Goal: Task Accomplishment & Management: Complete application form

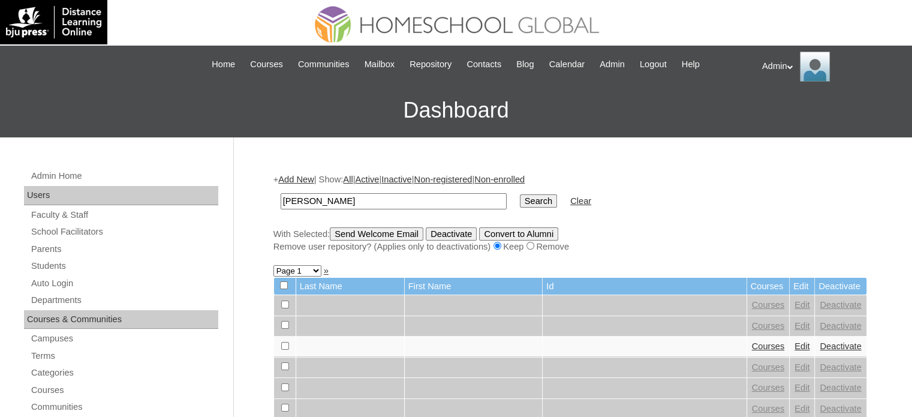
type input "Espinosa"
click at [520, 201] on input "Search" at bounding box center [538, 200] width 37 height 13
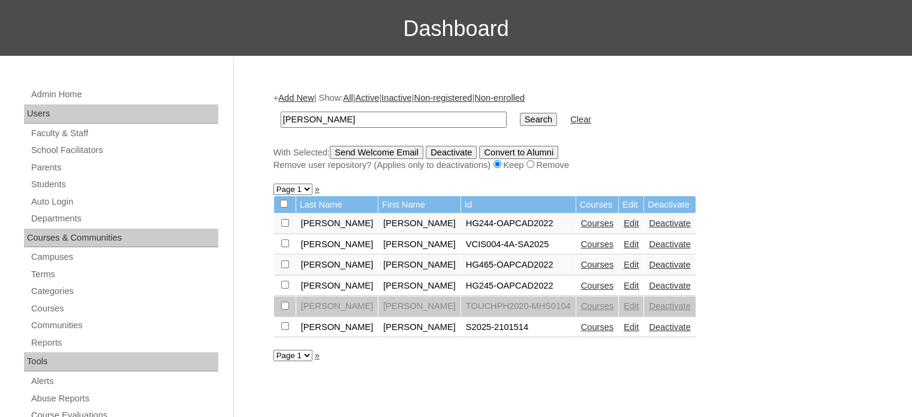
scroll to position [83, 0]
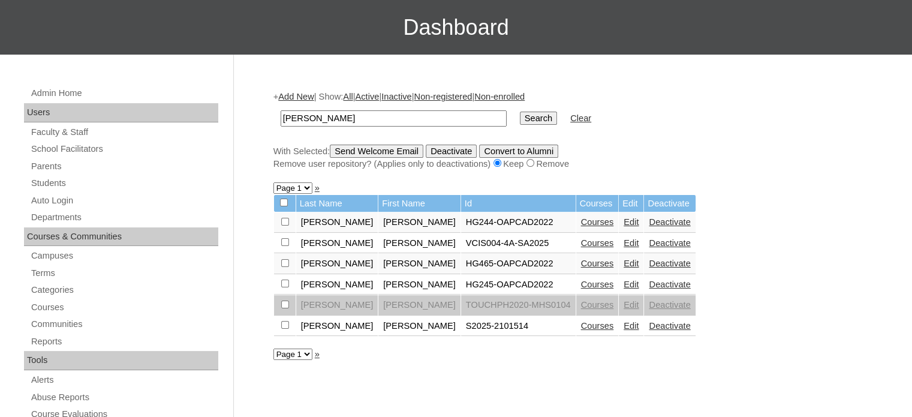
click at [581, 326] on link "Courses" at bounding box center [597, 326] width 33 height 10
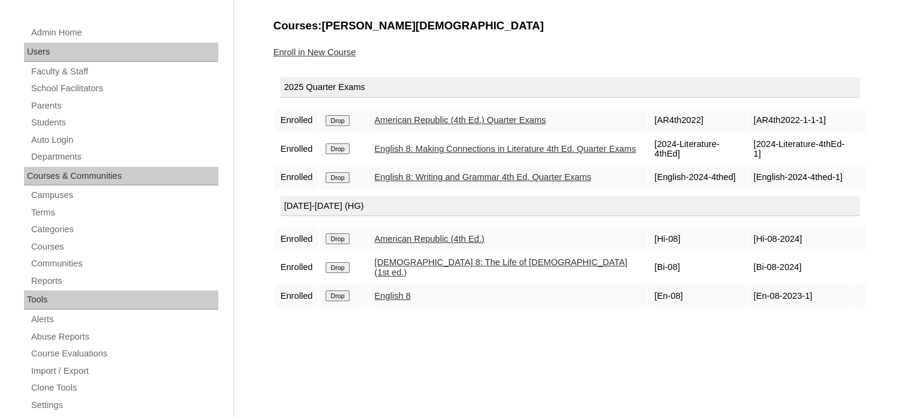
scroll to position [65, 0]
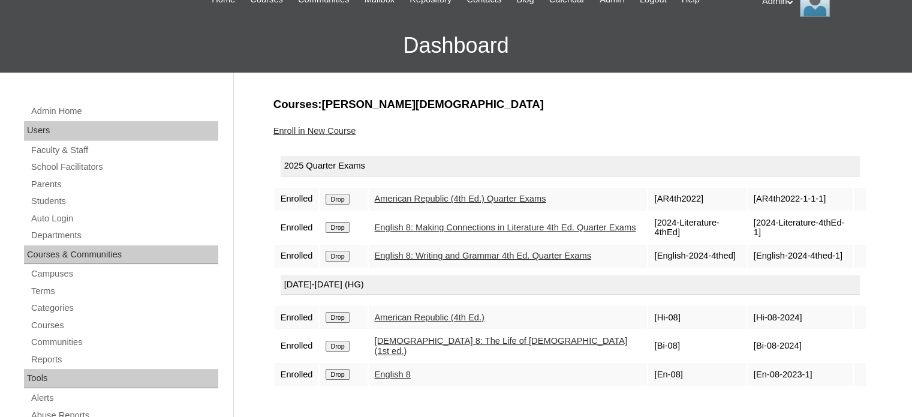
click at [341, 132] on link "Enroll in New Course" at bounding box center [314, 131] width 83 height 10
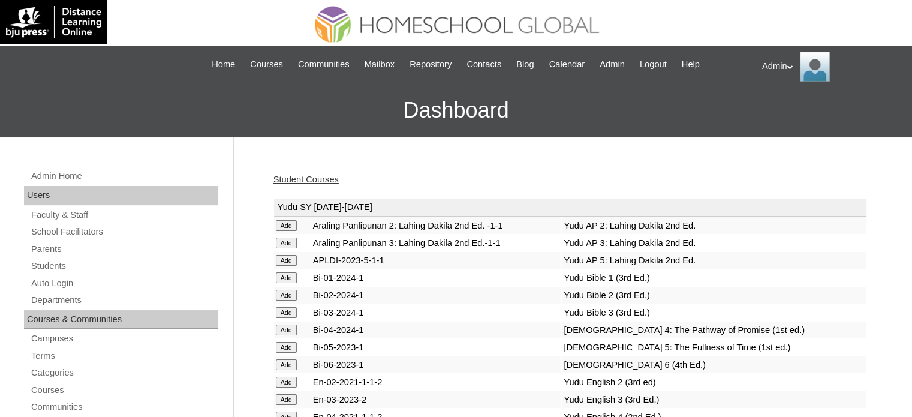
scroll to position [1027, 0]
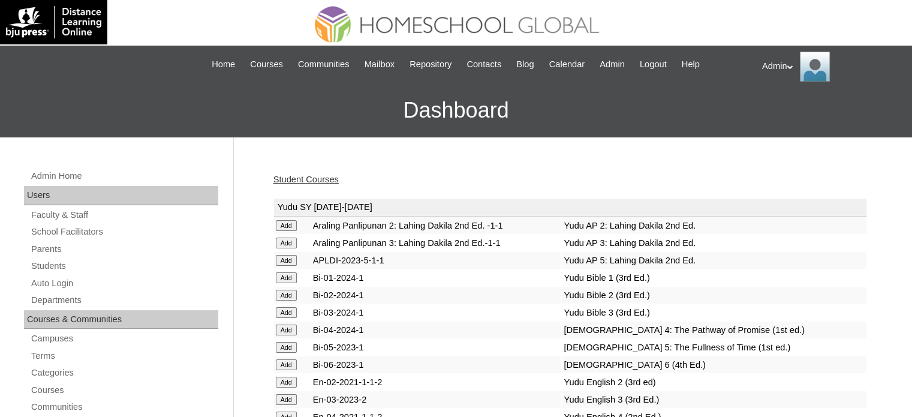
scroll to position [2177, 0]
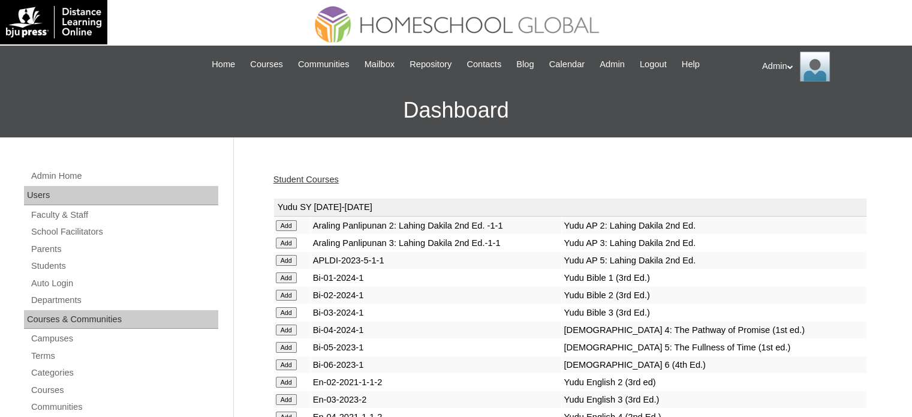
click at [325, 181] on link "Student Courses" at bounding box center [305, 180] width 65 height 10
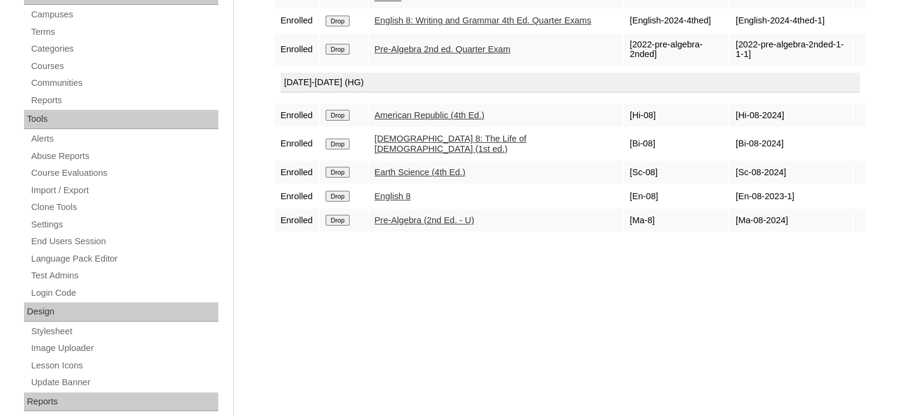
scroll to position [175, 0]
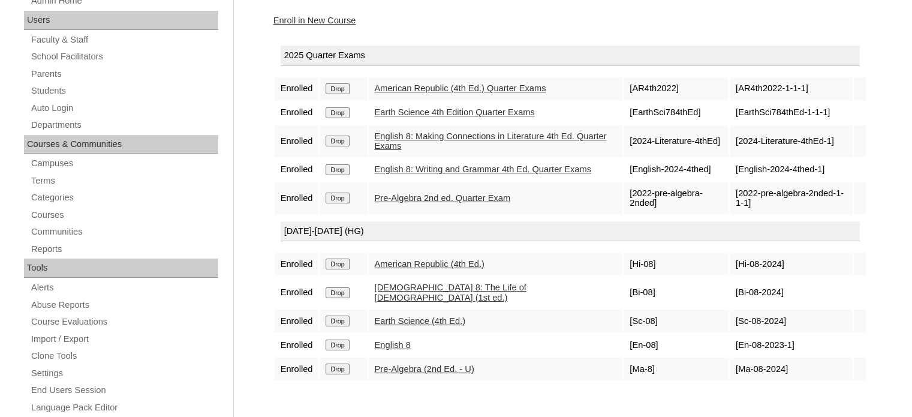
click at [327, 16] on link "Enroll in New Course" at bounding box center [314, 21] width 83 height 10
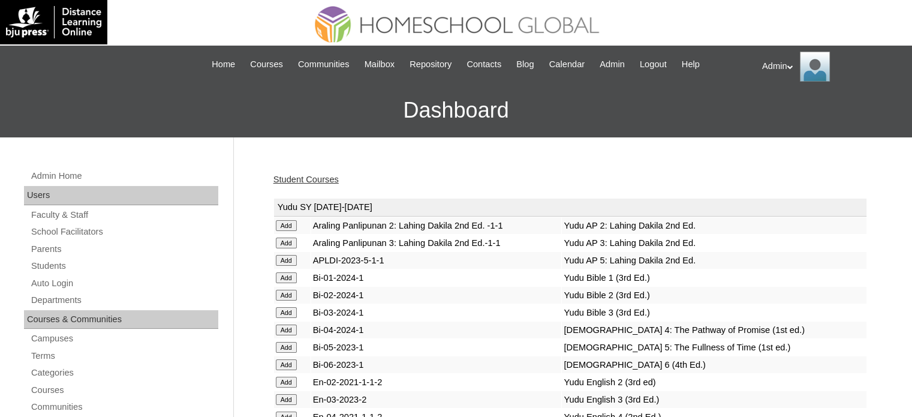
scroll to position [2419, 0]
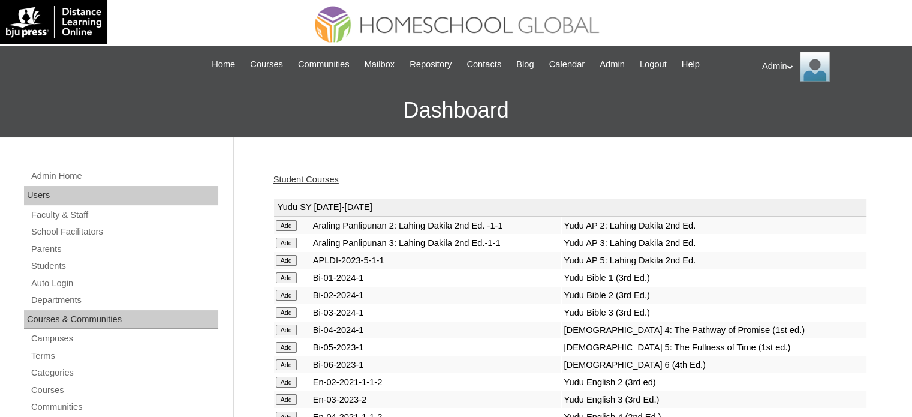
click at [308, 178] on link "Student Courses" at bounding box center [305, 180] width 65 height 10
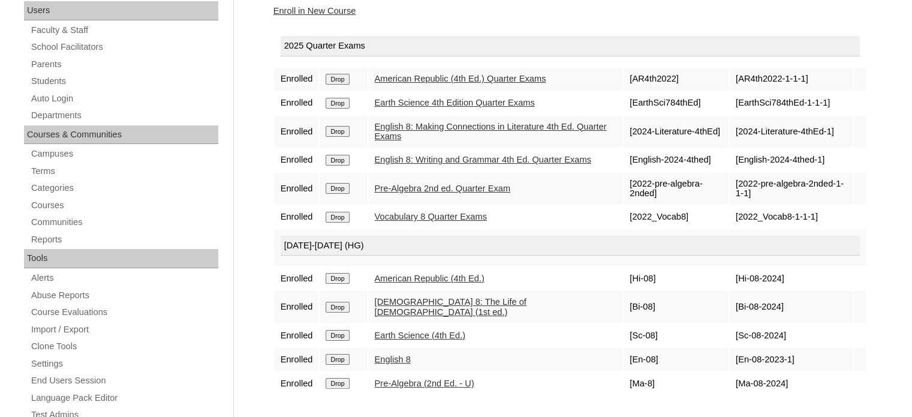
scroll to position [180, 0]
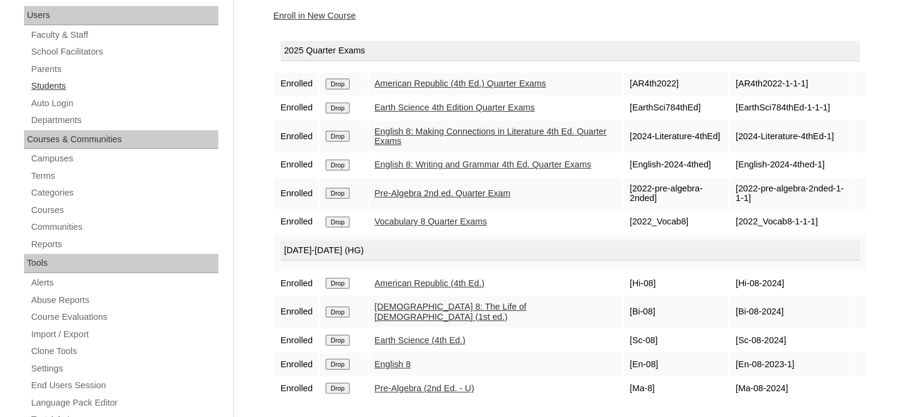
click at [63, 82] on link "Students" at bounding box center [124, 86] width 188 height 15
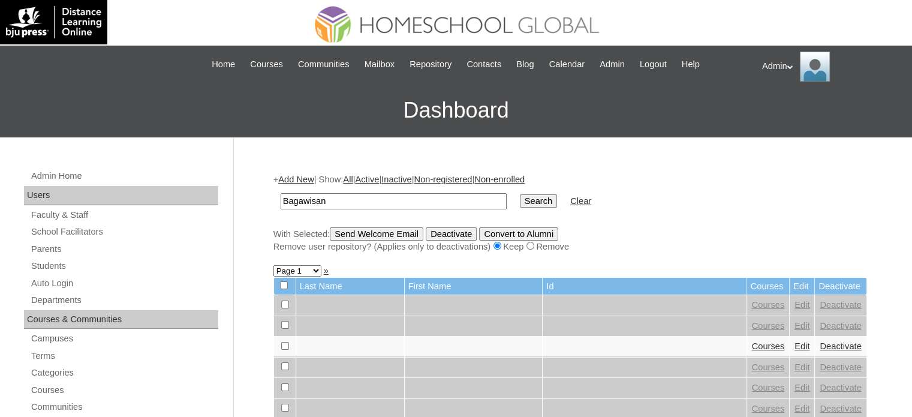
type input "Bagawisan"
click at [520, 195] on input "Search" at bounding box center [538, 200] width 37 height 13
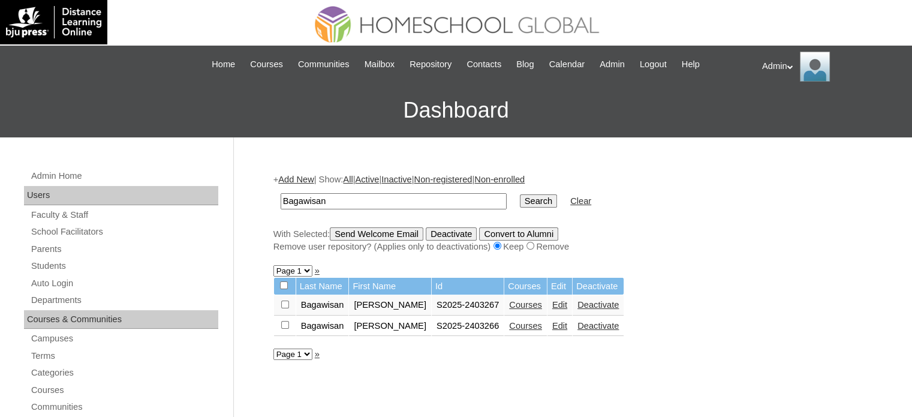
click at [512, 323] on link "Courses" at bounding box center [525, 326] width 33 height 10
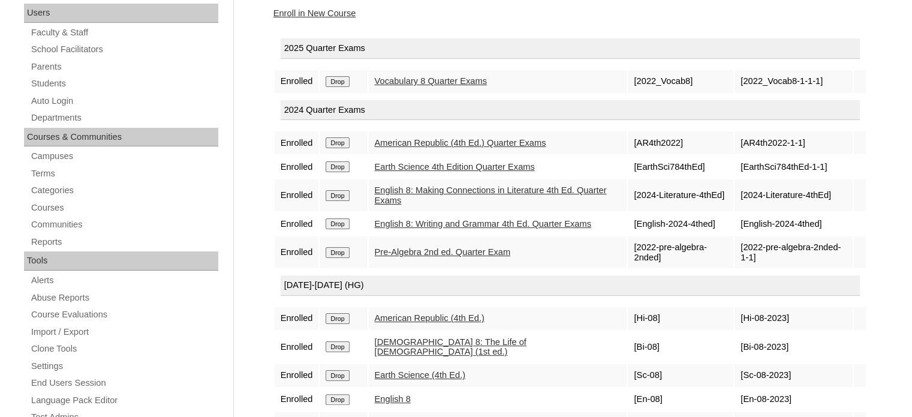
scroll to position [173, 0]
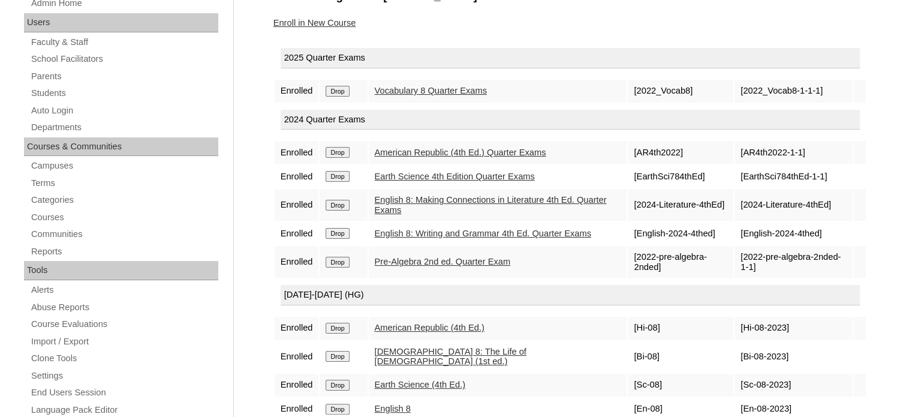
click at [344, 92] on input "Drop" at bounding box center [337, 91] width 23 height 11
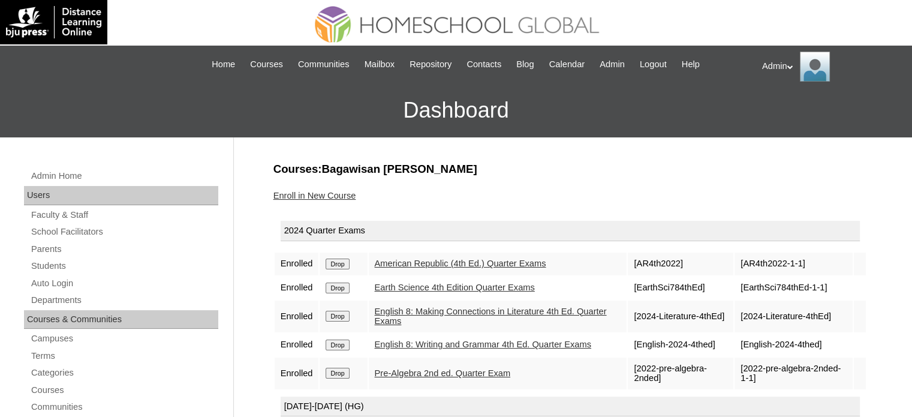
click at [327, 199] on link "Enroll in New Course" at bounding box center [314, 196] width 83 height 10
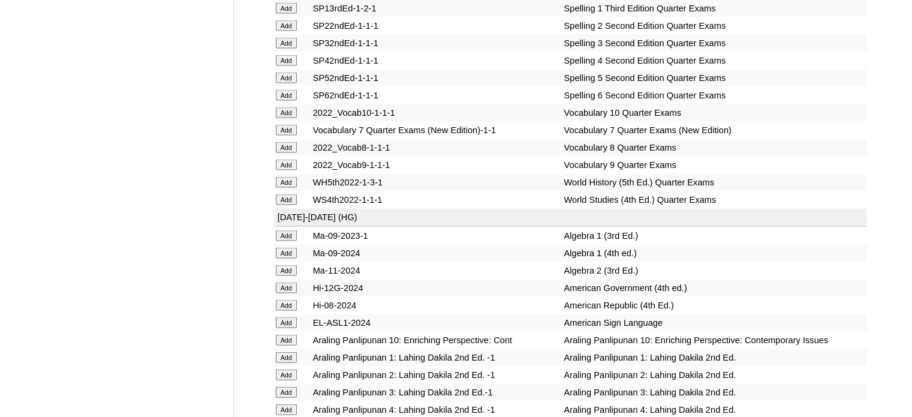
scroll to position [6882, 0]
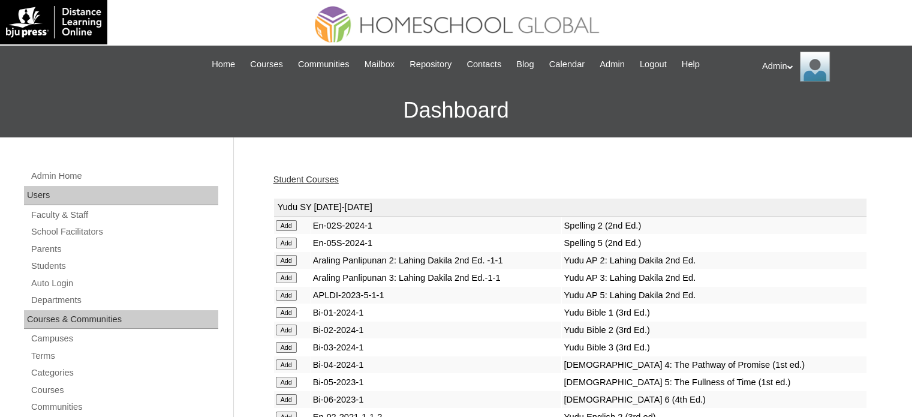
click at [317, 179] on link "Student Courses" at bounding box center [305, 180] width 65 height 10
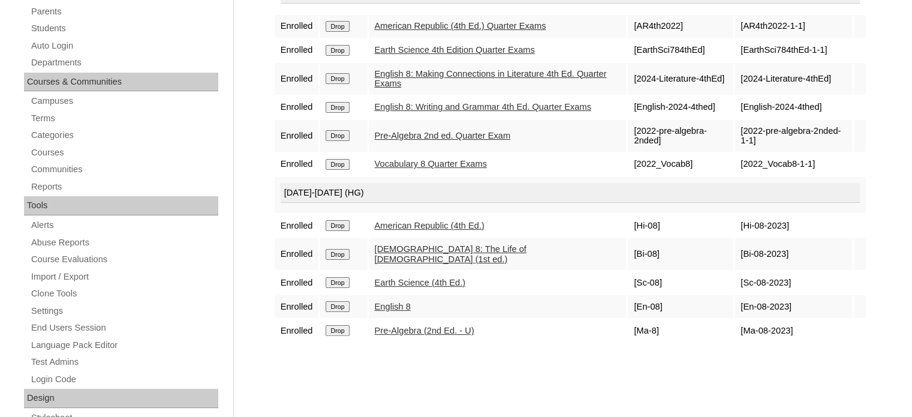
scroll to position [194, 0]
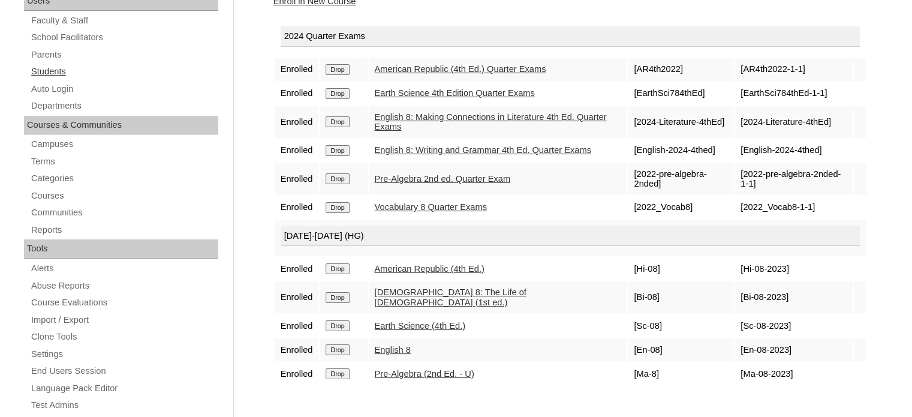
click at [53, 71] on link "Students" at bounding box center [124, 71] width 188 height 15
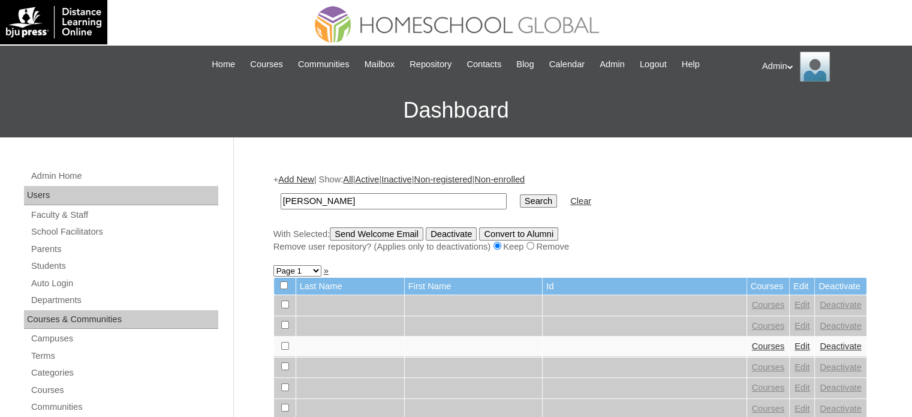
type input "[PERSON_NAME]"
click at [520, 202] on input "Search" at bounding box center [538, 200] width 37 height 13
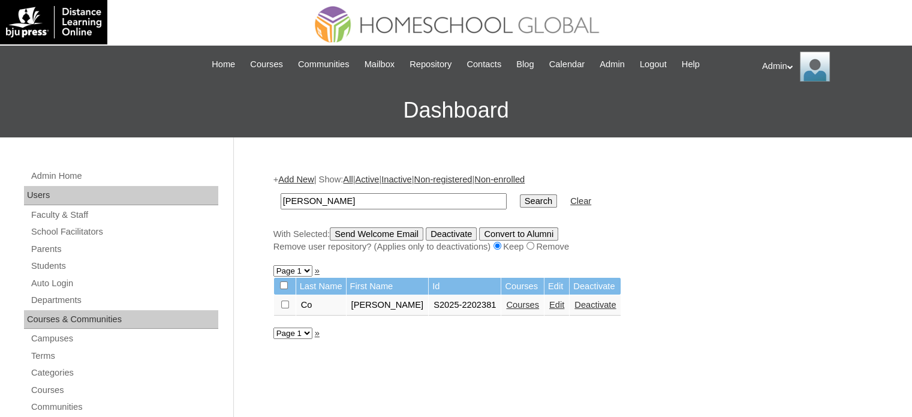
click at [506, 302] on link "Courses" at bounding box center [522, 305] width 33 height 10
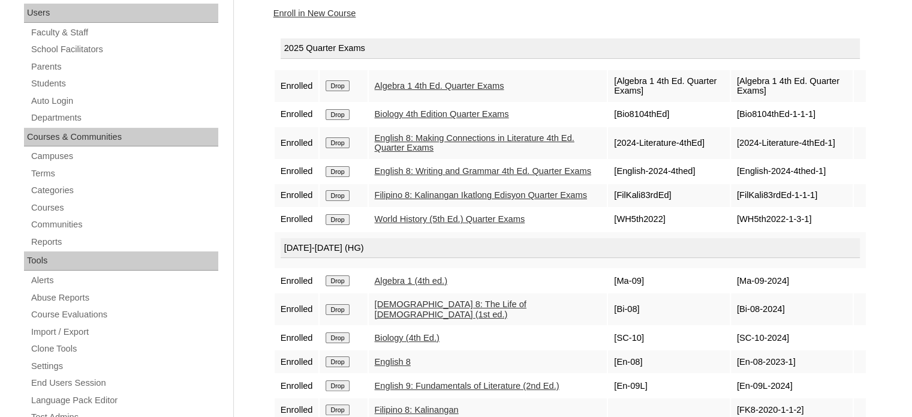
scroll to position [177, 0]
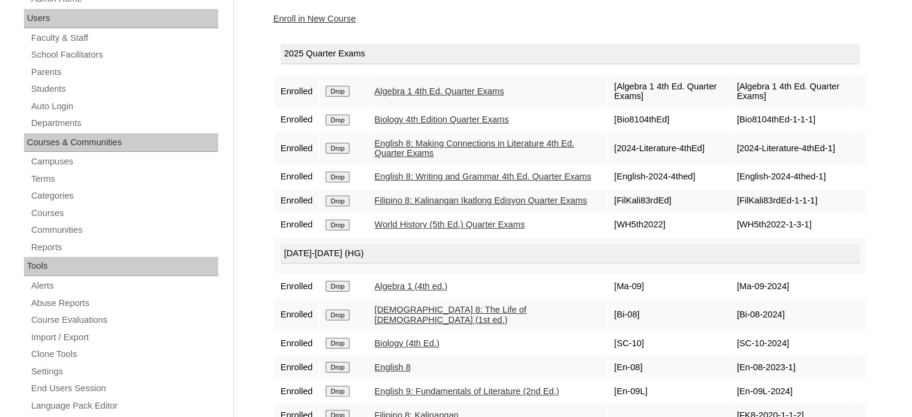
click at [312, 21] on link "Enroll in New Course" at bounding box center [314, 19] width 83 height 10
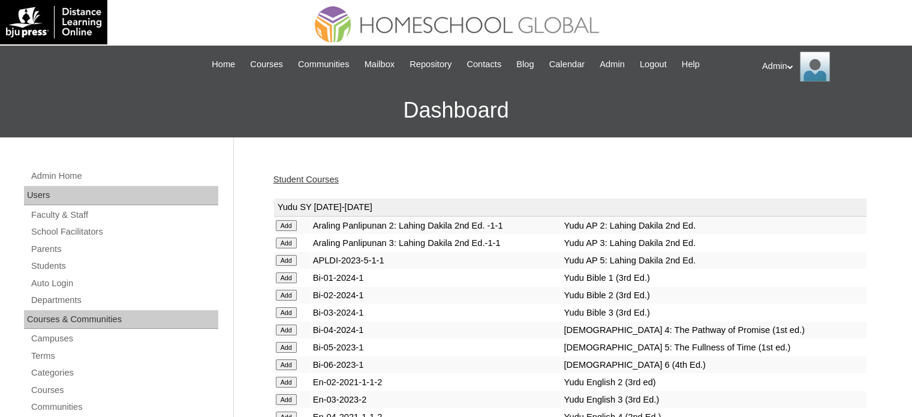
scroll to position [2488, 0]
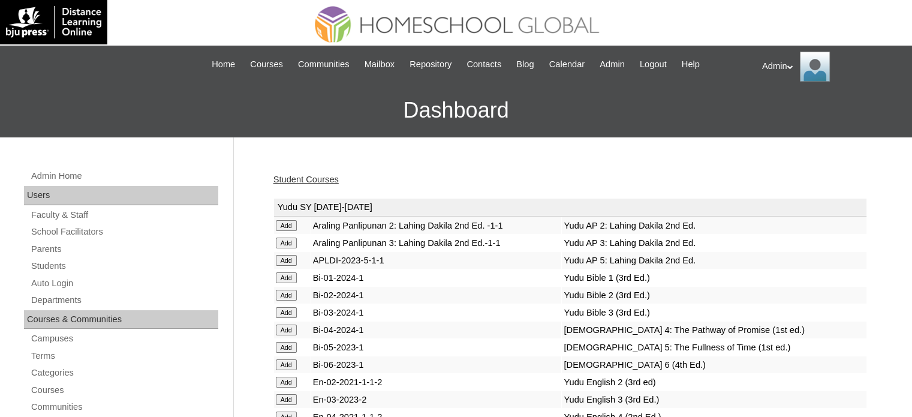
click at [317, 177] on link "Student Courses" at bounding box center [305, 180] width 65 height 10
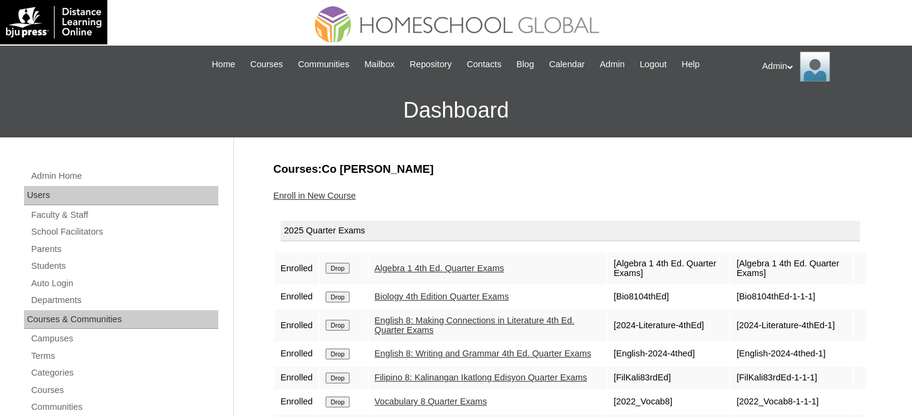
scroll to position [141, 0]
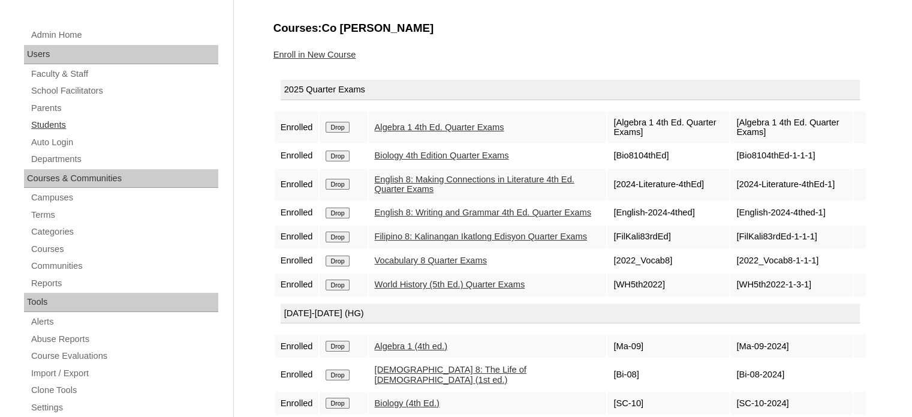
click at [59, 124] on link "Students" at bounding box center [124, 125] width 188 height 15
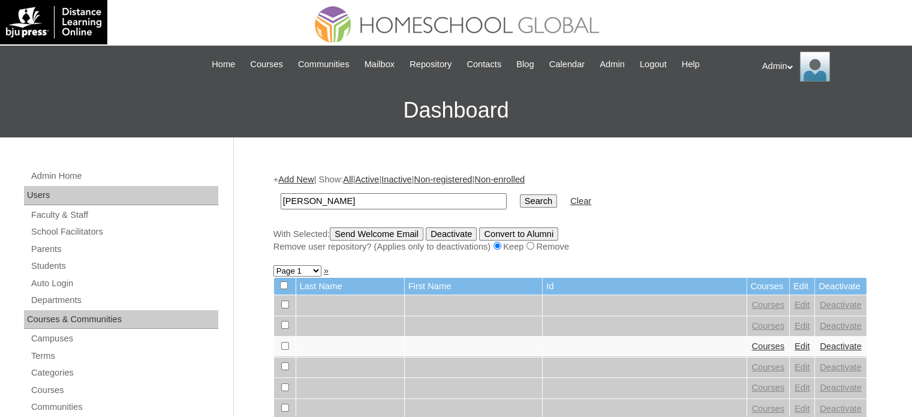
type input "[PERSON_NAME]"
click at [520, 206] on input "Search" at bounding box center [538, 200] width 37 height 13
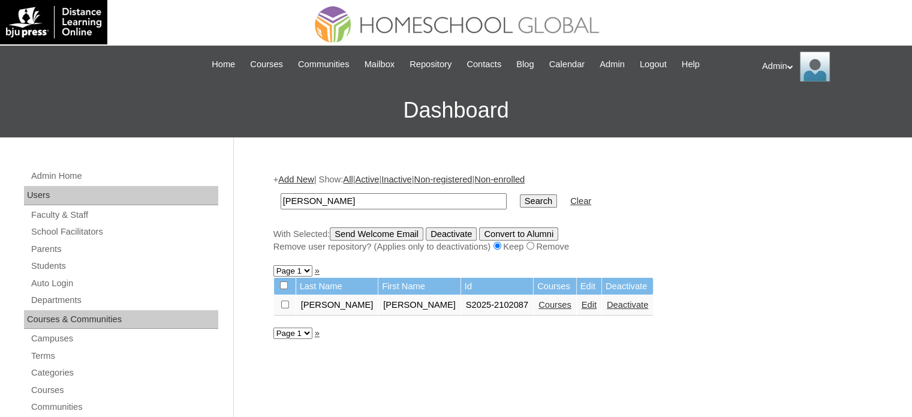
click at [539, 305] on link "Courses" at bounding box center [555, 305] width 33 height 10
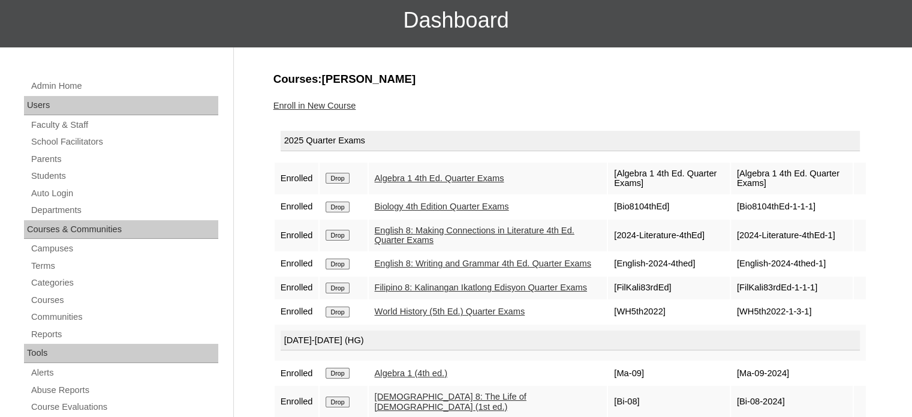
scroll to position [91, 0]
click at [339, 101] on link "Enroll in New Course" at bounding box center [314, 105] width 83 height 10
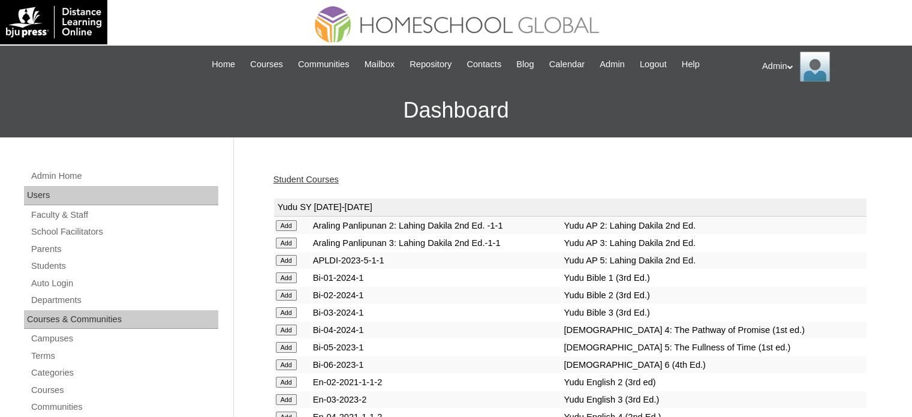
scroll to position [2488, 0]
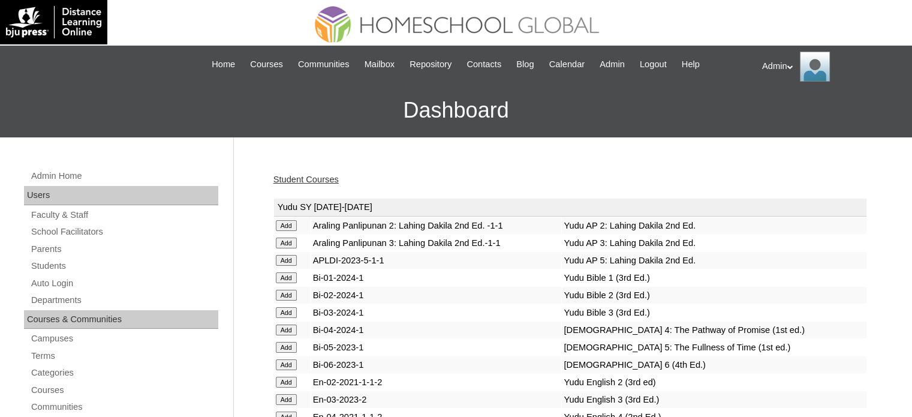
click at [318, 175] on link "Student Courses" at bounding box center [305, 180] width 65 height 10
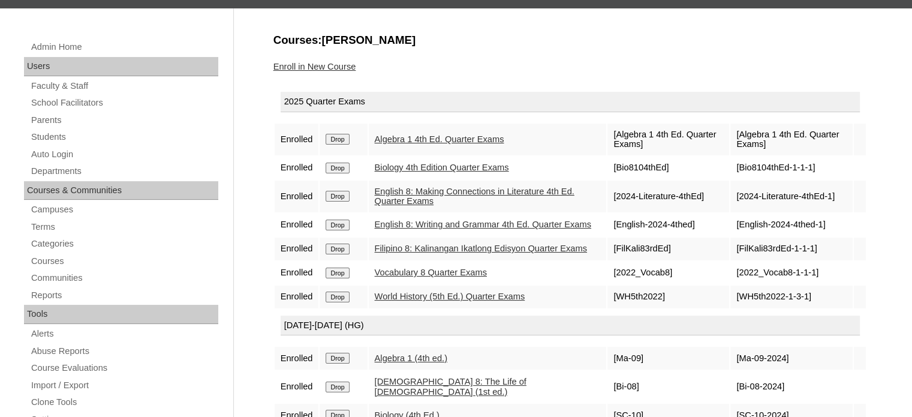
scroll to position [130, 0]
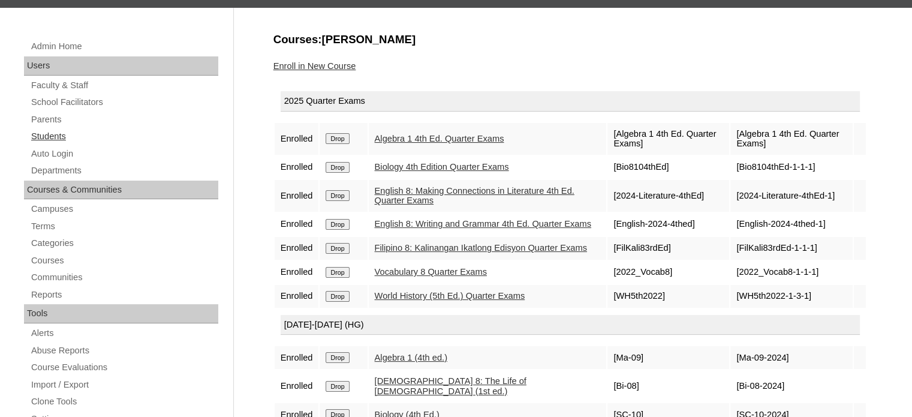
click at [48, 136] on link "Students" at bounding box center [124, 136] width 188 height 15
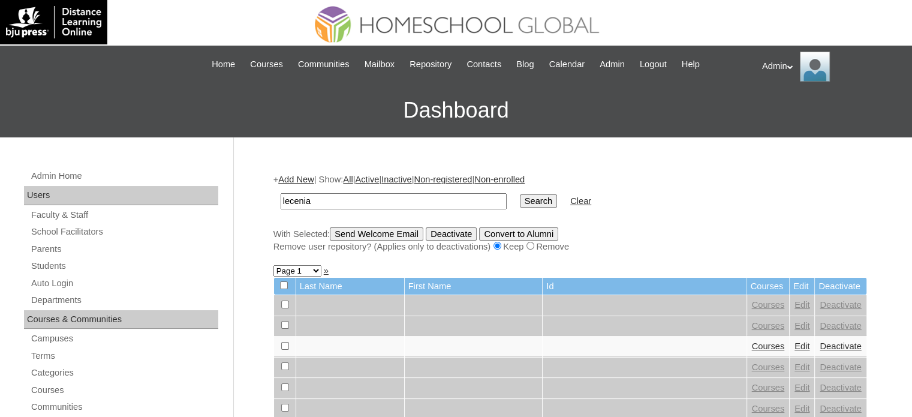
type input "lecenia"
click at [520, 205] on input "Search" at bounding box center [538, 200] width 37 height 13
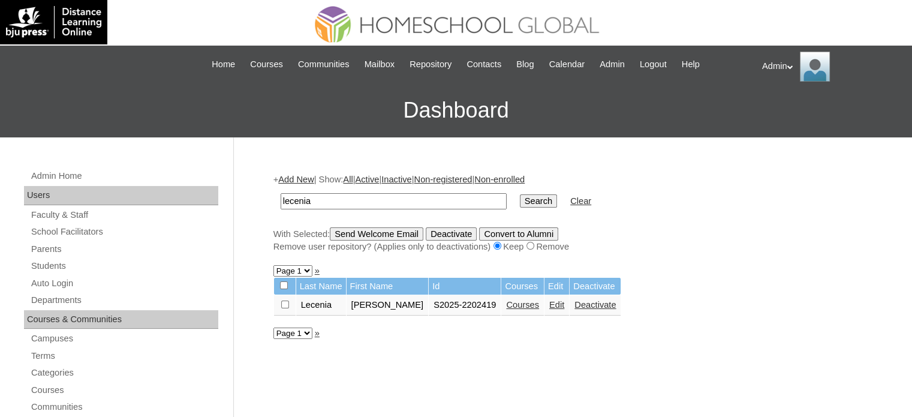
click at [506, 304] on link "Courses" at bounding box center [522, 305] width 33 height 10
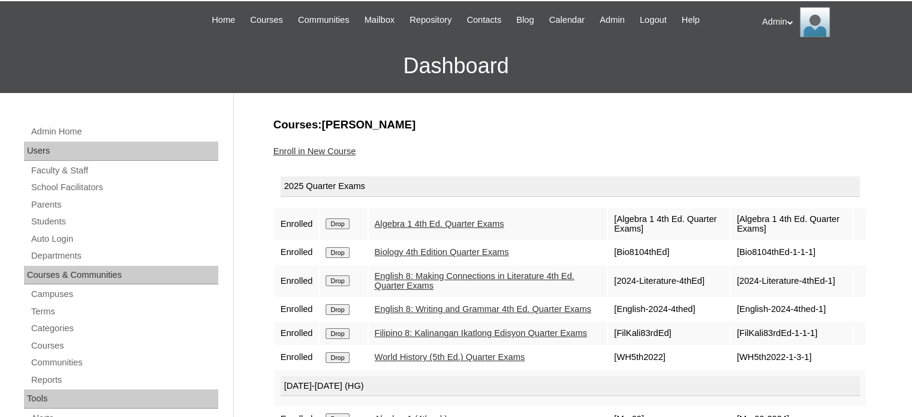
scroll to position [43, 0]
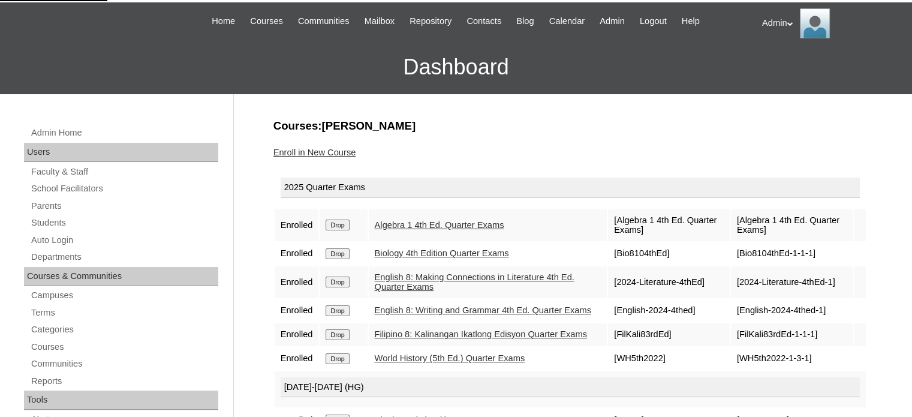
click at [331, 148] on link "Enroll in New Course" at bounding box center [314, 153] width 83 height 10
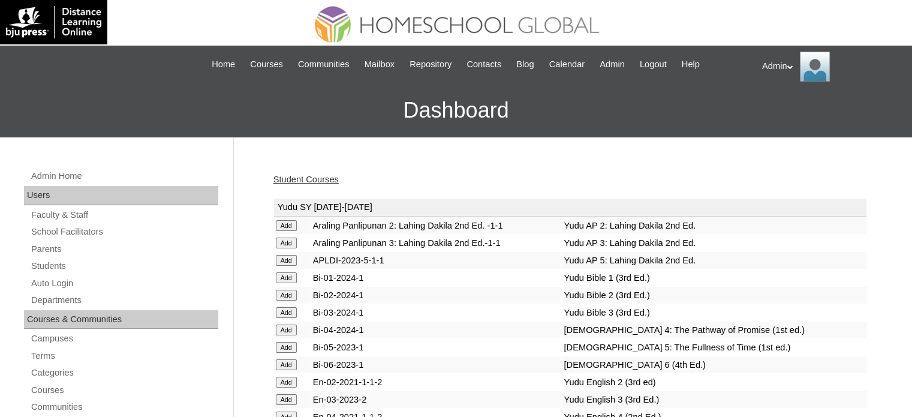
scroll to position [2488, 0]
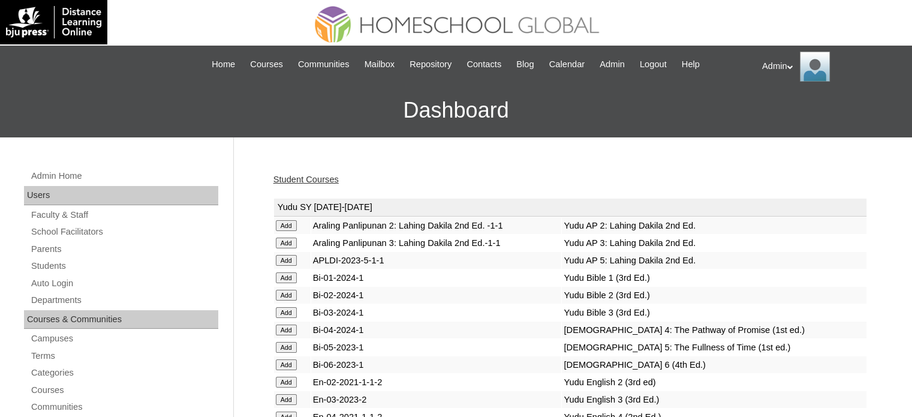
click at [330, 185] on div "Student Courses" at bounding box center [570, 179] width 594 height 13
click at [329, 183] on link "Student Courses" at bounding box center [305, 180] width 65 height 10
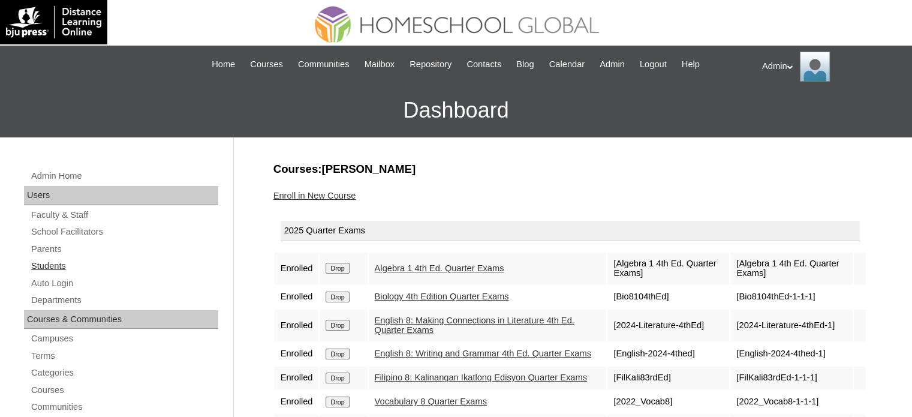
click at [65, 259] on link "Students" at bounding box center [124, 266] width 188 height 15
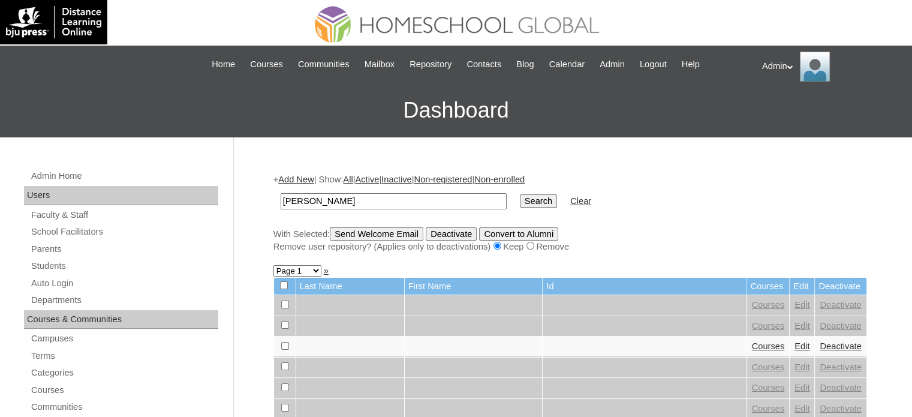
type input "[PERSON_NAME]"
click at [520, 199] on input "Search" at bounding box center [538, 200] width 37 height 13
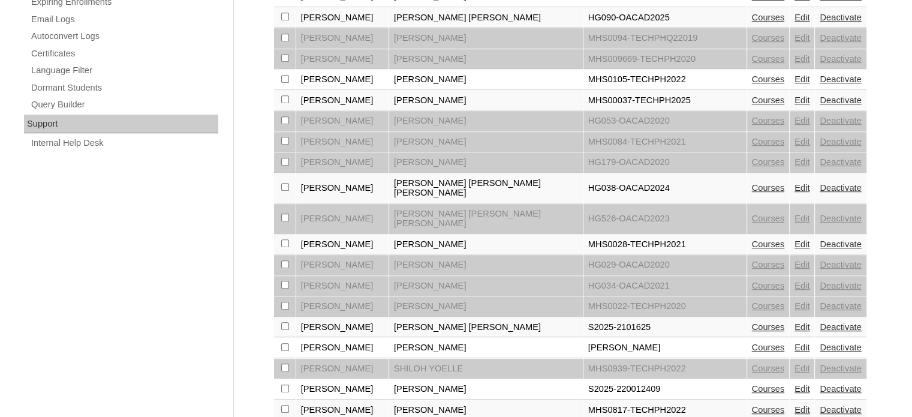
scroll to position [936, 0]
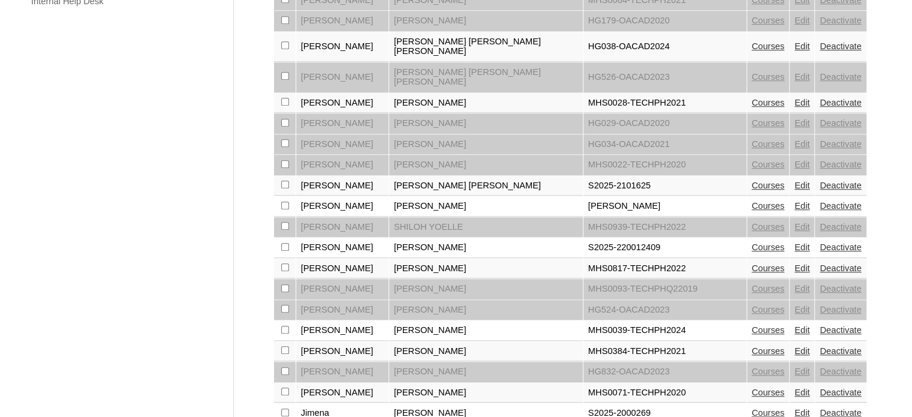
click at [752, 242] on link "Courses" at bounding box center [768, 247] width 33 height 10
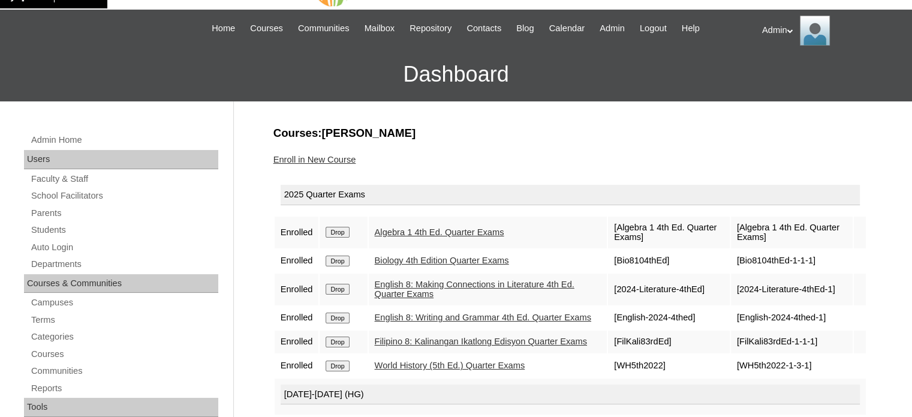
scroll to position [34, 0]
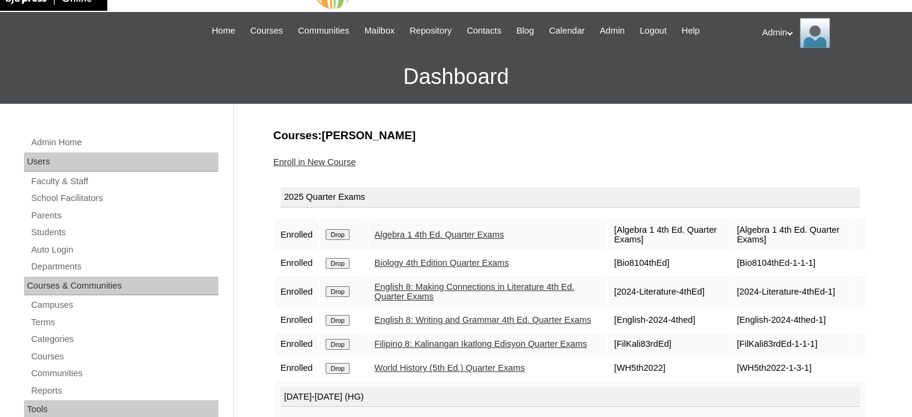
click at [331, 160] on link "Enroll in New Course" at bounding box center [314, 162] width 83 height 10
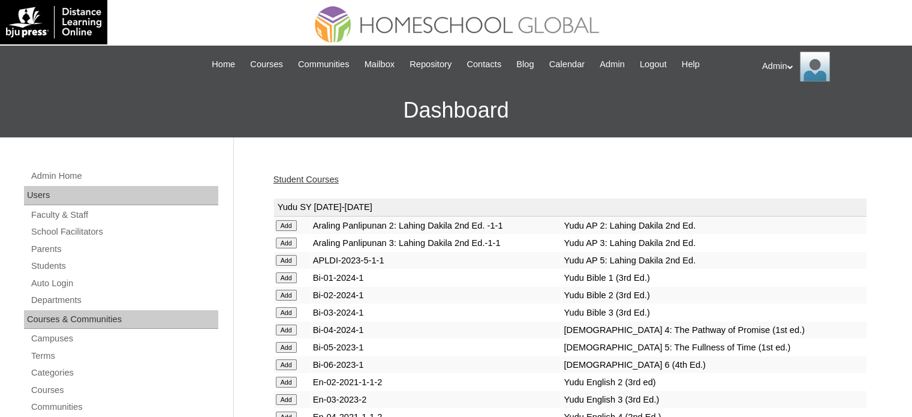
scroll to position [2488, 0]
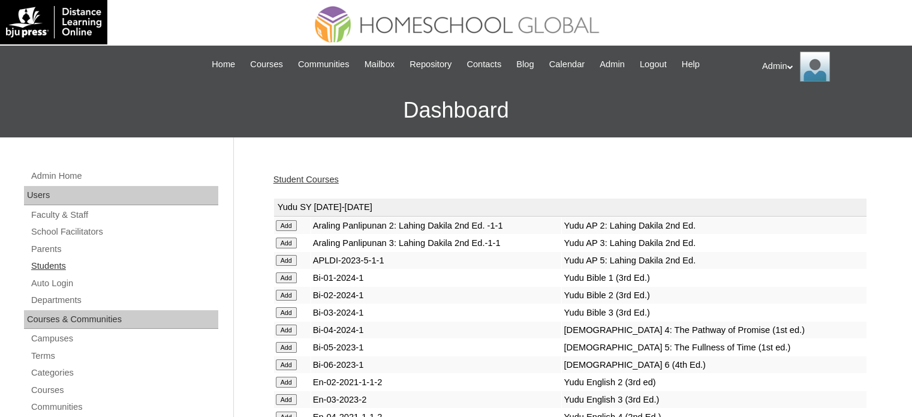
click at [53, 264] on link "Students" at bounding box center [124, 266] width 188 height 15
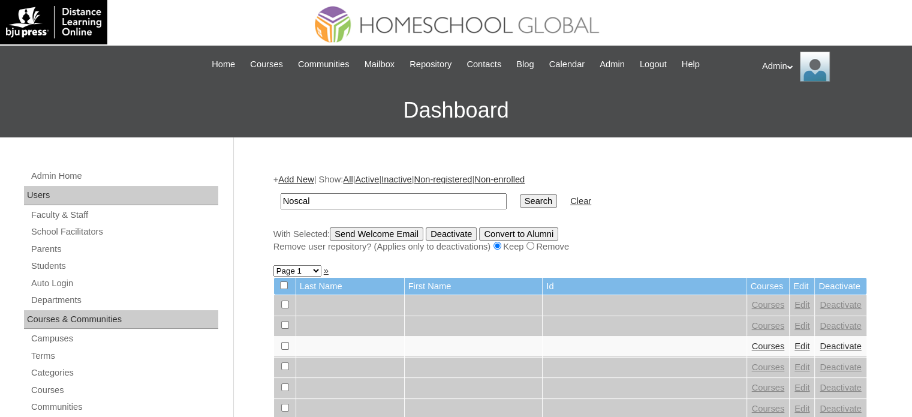
type input "Noscal"
click at [520, 203] on input "Search" at bounding box center [538, 200] width 37 height 13
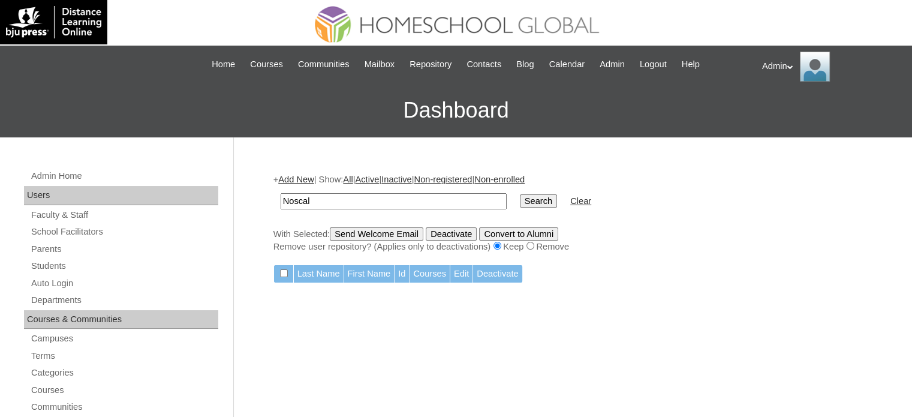
click at [410, 201] on input "Noscal" at bounding box center [394, 201] width 226 height 16
click at [58, 244] on link "Parents" at bounding box center [124, 249] width 188 height 15
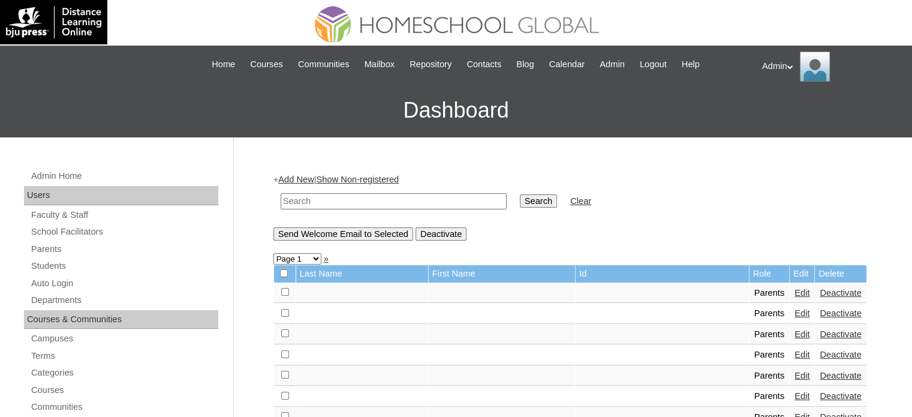
click at [309, 201] on input "text" at bounding box center [394, 201] width 226 height 16
type input "noscal"
click at [520, 203] on input "Search" at bounding box center [538, 200] width 37 height 13
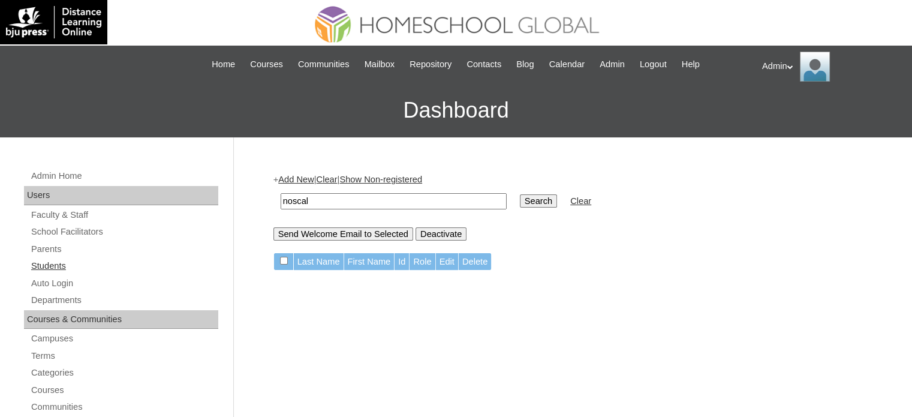
click at [65, 268] on link "Students" at bounding box center [124, 266] width 188 height 15
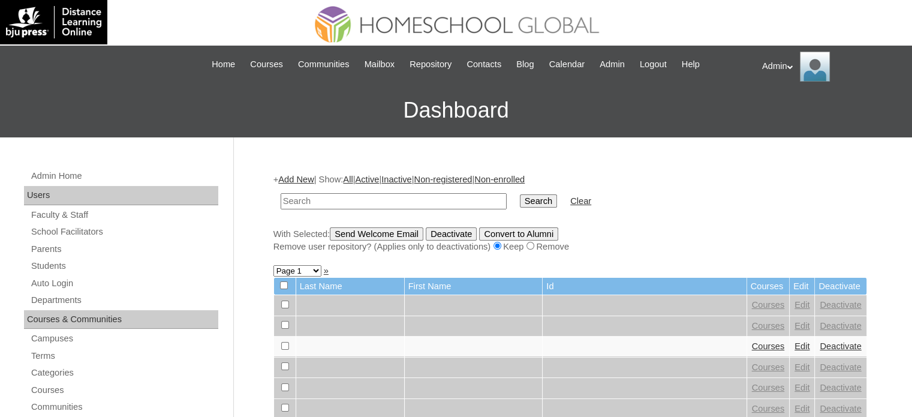
type input "b"
type input "noscal"
click at [514, 191] on td "Search" at bounding box center [538, 201] width 49 height 28
click at [520, 198] on input "Search" at bounding box center [538, 200] width 37 height 13
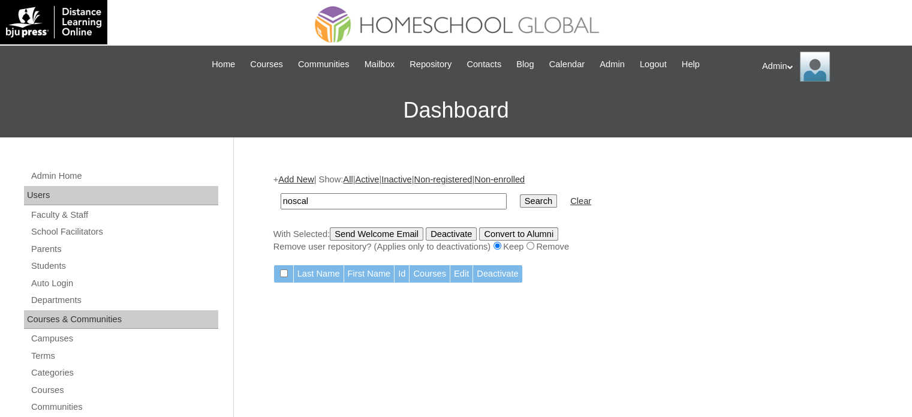
click at [300, 179] on link "Add New" at bounding box center [295, 180] width 35 height 10
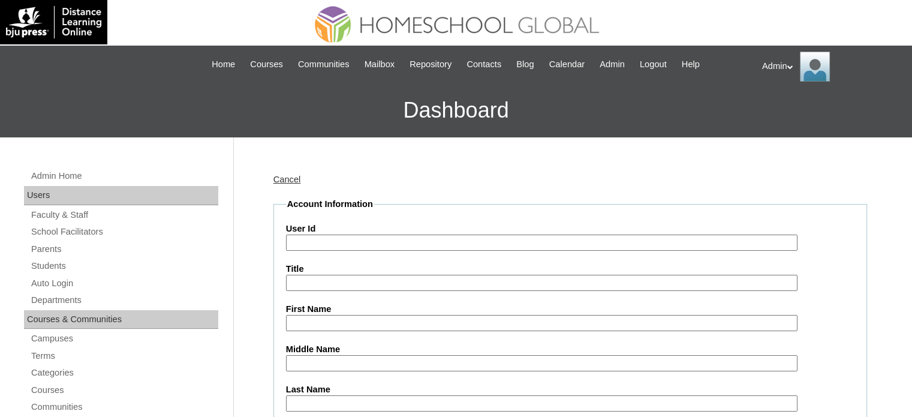
click at [329, 242] on input "User Id" at bounding box center [542, 243] width 512 height 16
paste input "S2025-2504312"
type input "S2025-2504312"
click at [423, 317] on input "First Name" at bounding box center [542, 323] width 512 height 16
paste input "Ezekiel"
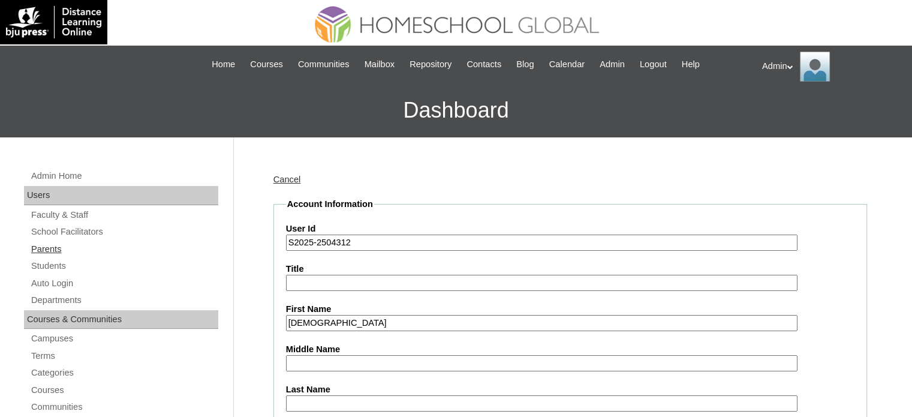
type input "Ezekiel"
click at [317, 359] on input "Middle Name" at bounding box center [542, 363] width 512 height 16
paste input "Caranglan"
type input "Caranglan"
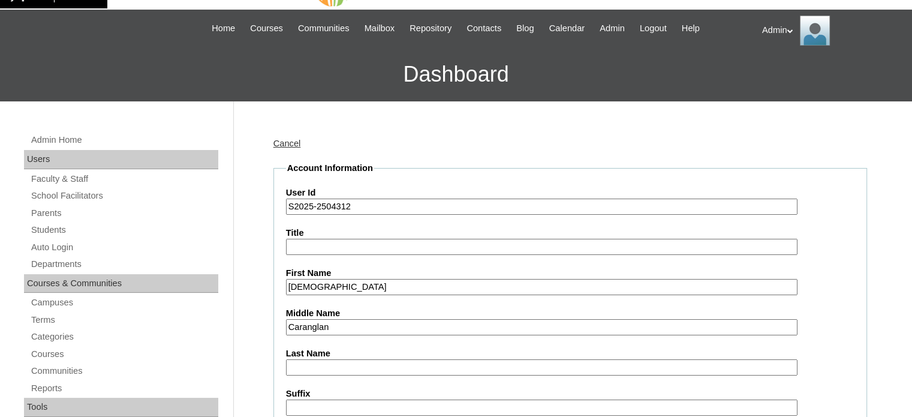
click at [307, 365] on input "Last Name" at bounding box center [542, 367] width 512 height 16
paste input "Noscal"
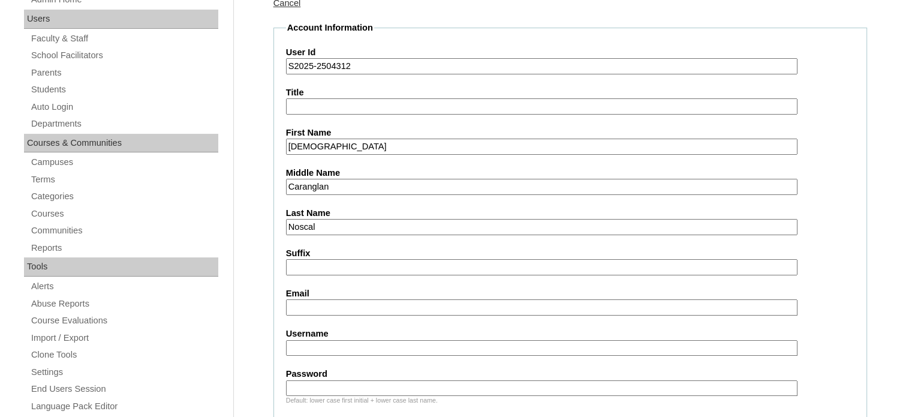
scroll to position [178, 0]
type input "Noscal"
click at [326, 306] on input "Email" at bounding box center [542, 306] width 512 height 16
paste input "chenoscal@gmail.com"
type input "chenoscal@gmail.com"
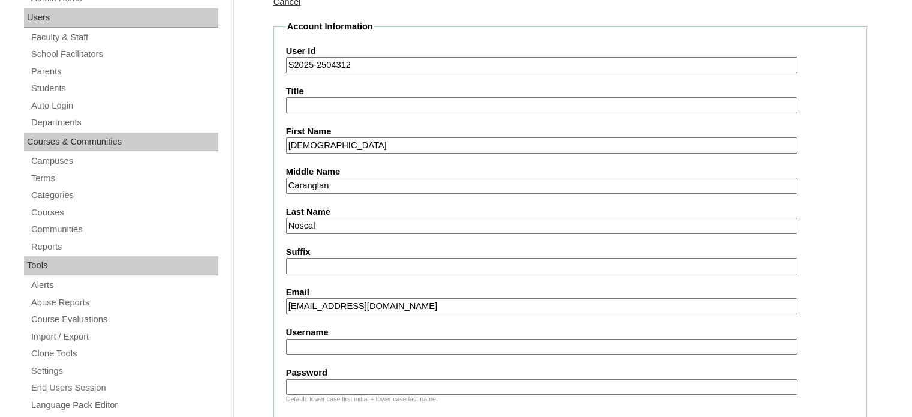
click at [357, 347] on input "Username" at bounding box center [542, 347] width 512 height 16
paste input "hersheycar.noscal"
type input "hersheycar.noscal"
click at [363, 381] on input "Password" at bounding box center [542, 387] width 512 height 16
type input "DLOS2025"
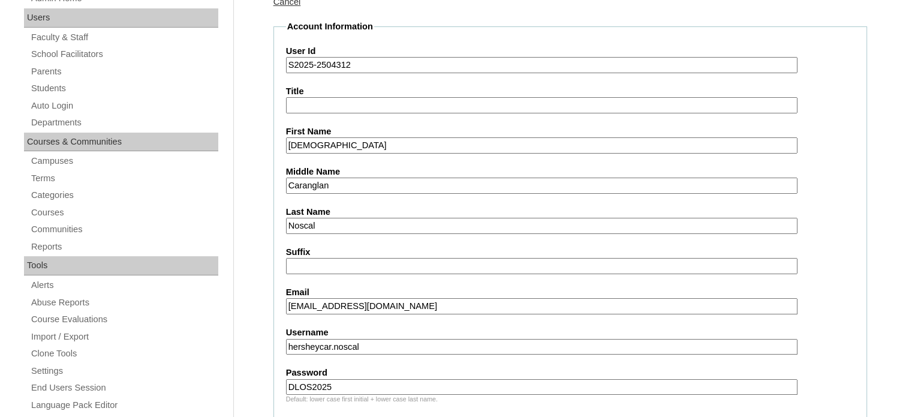
drag, startPoint x: 377, startPoint y: 344, endPoint x: 278, endPoint y: 346, distance: 98.4
paste input "ezekiel"
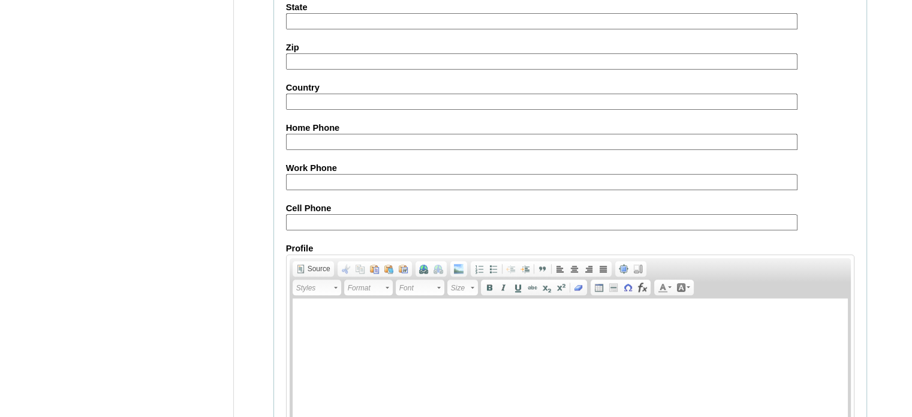
scroll to position [1396, 0]
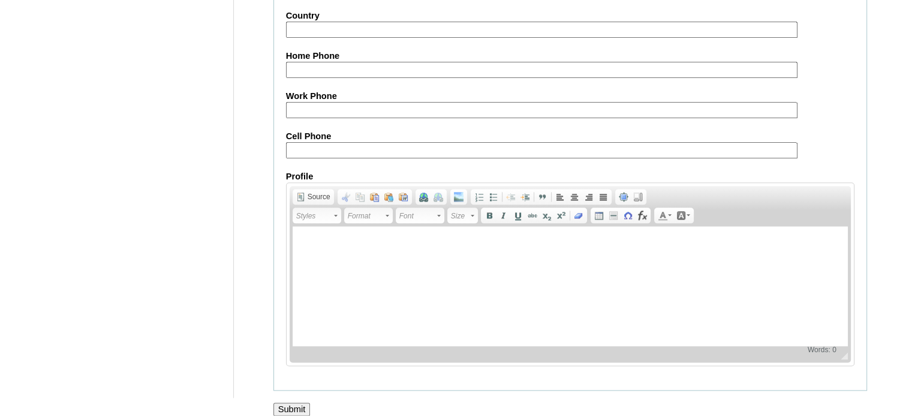
type input "ezekielcar.noscal"
click at [293, 402] on input "Submit" at bounding box center [291, 408] width 37 height 13
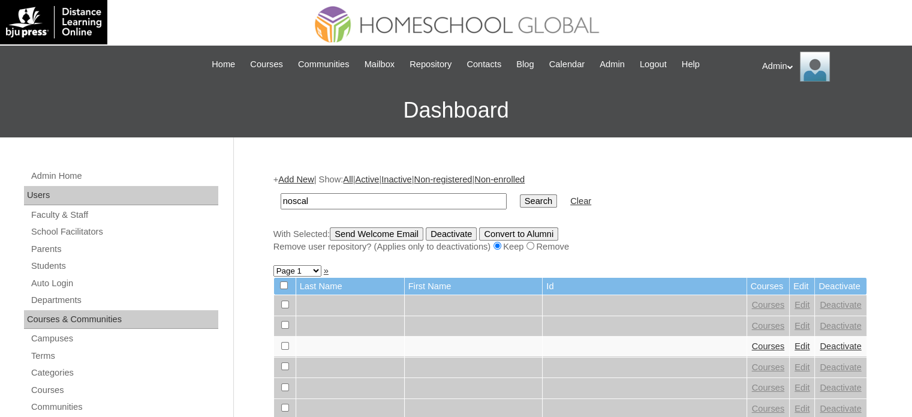
type input "noscal"
click at [520, 199] on input "Search" at bounding box center [538, 200] width 37 height 13
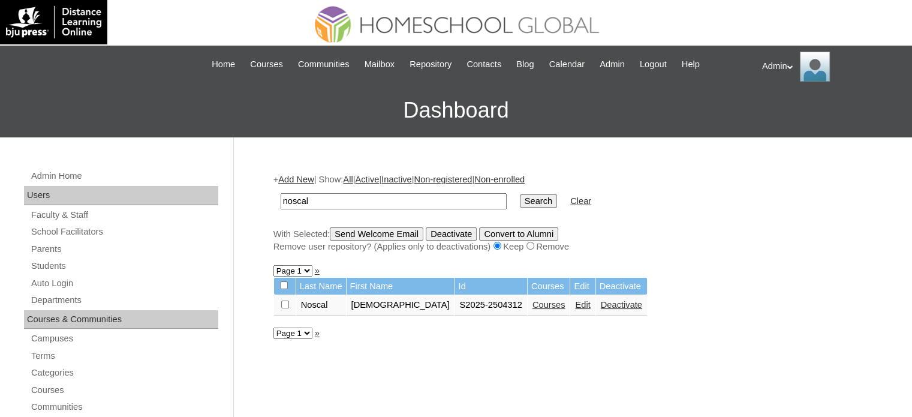
click at [533, 306] on link "Courses" at bounding box center [549, 305] width 33 height 10
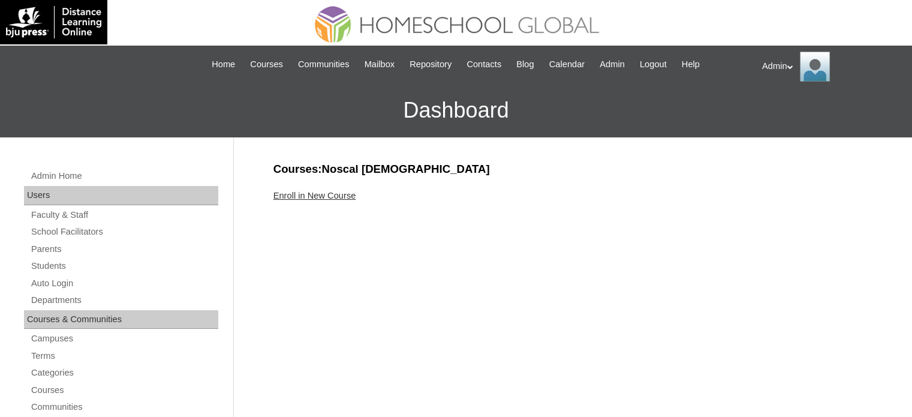
click at [319, 193] on link "Enroll in New Course" at bounding box center [314, 196] width 83 height 10
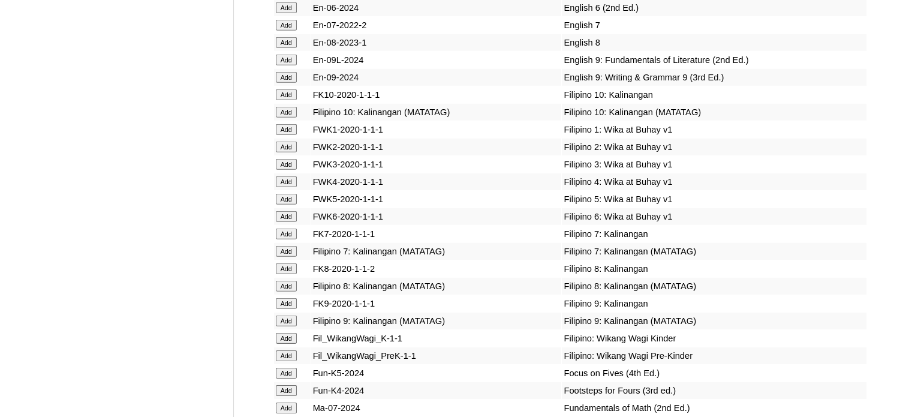
scroll to position [4147, 0]
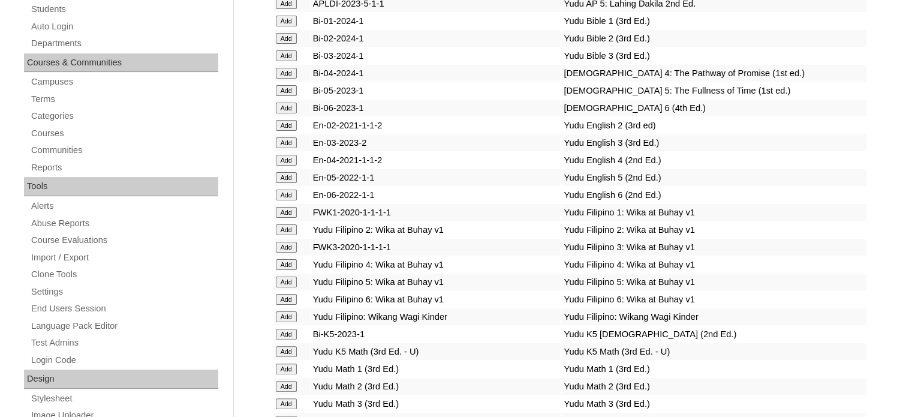
scroll to position [3802, 0]
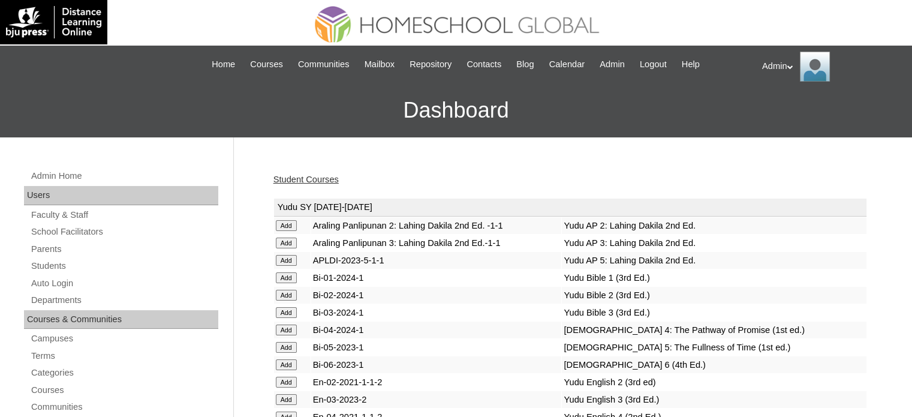
click at [314, 175] on link "Student Courses" at bounding box center [305, 180] width 65 height 10
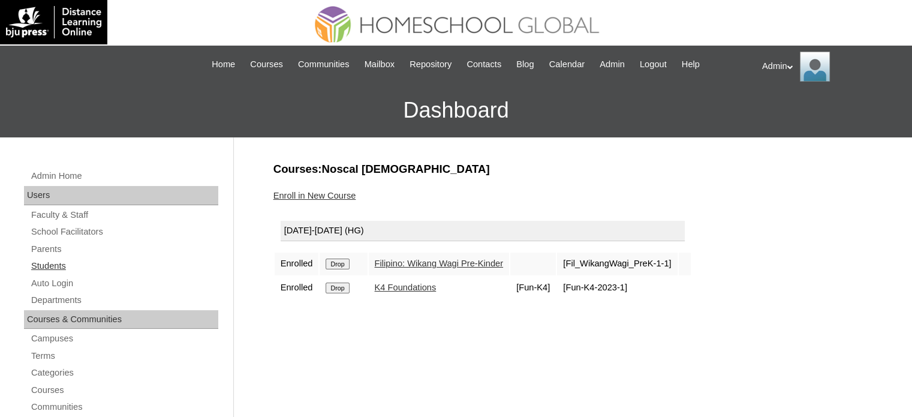
click at [59, 264] on link "Students" at bounding box center [124, 266] width 188 height 15
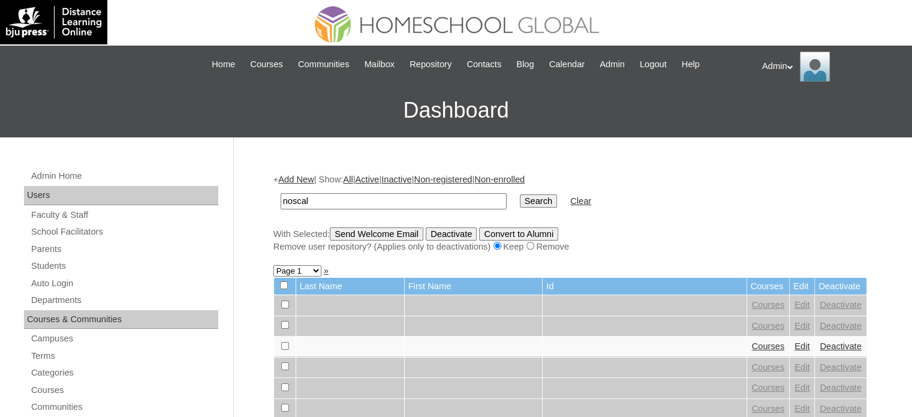
type input "noscal"
click at [520, 200] on input "Search" at bounding box center [538, 200] width 37 height 13
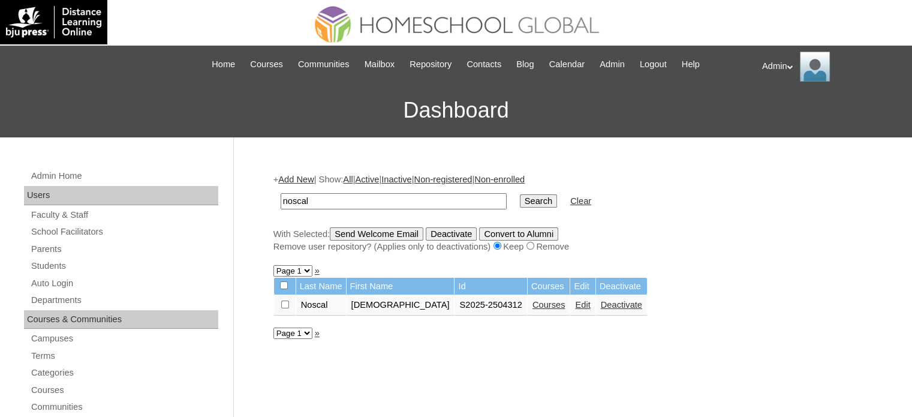
click at [575, 302] on link "Edit" at bounding box center [582, 305] width 15 height 10
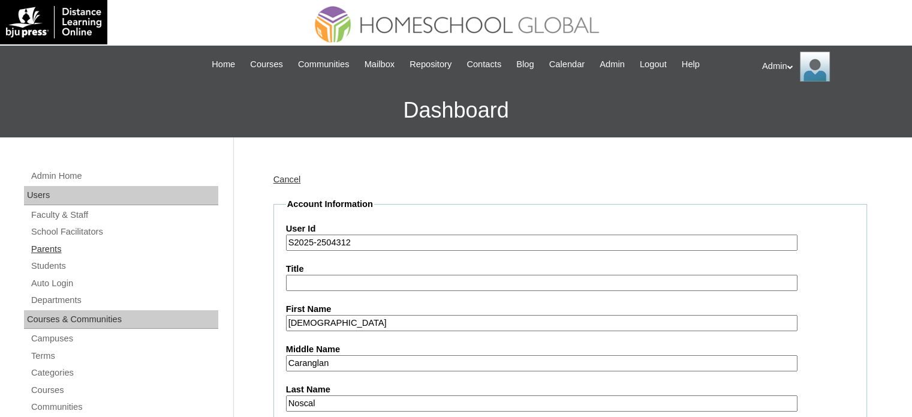
click at [44, 247] on link "Parents" at bounding box center [124, 249] width 188 height 15
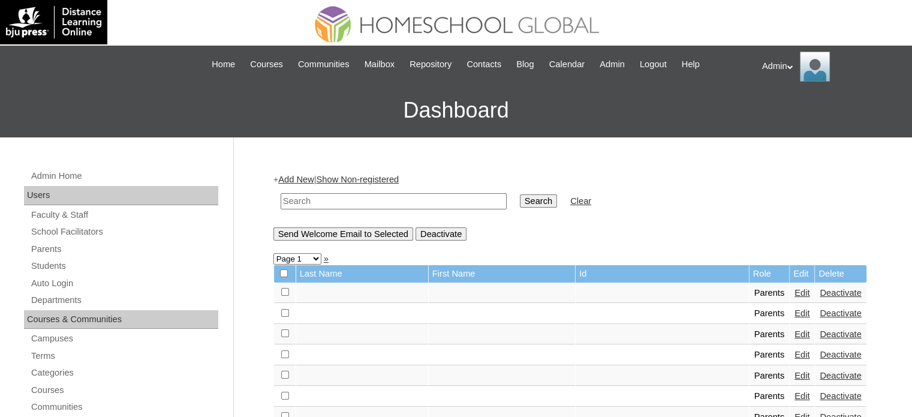
click at [297, 179] on link "Add New" at bounding box center [295, 180] width 35 height 10
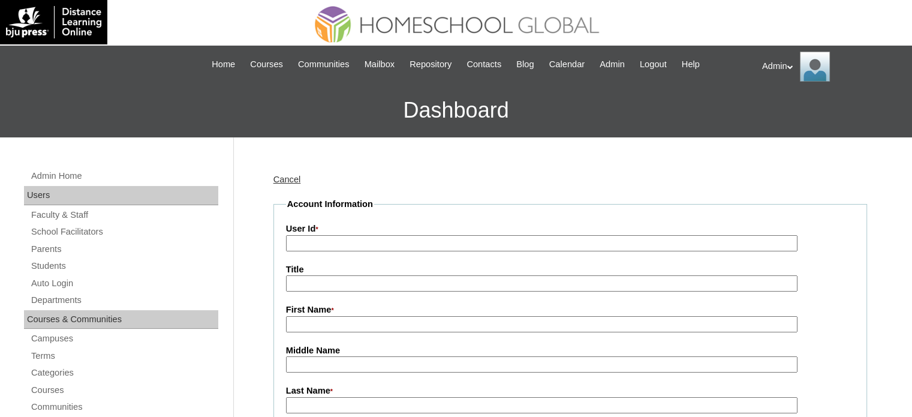
click at [461, 242] on input "User Id *" at bounding box center [542, 243] width 512 height 16
paste input "2025-2504312"
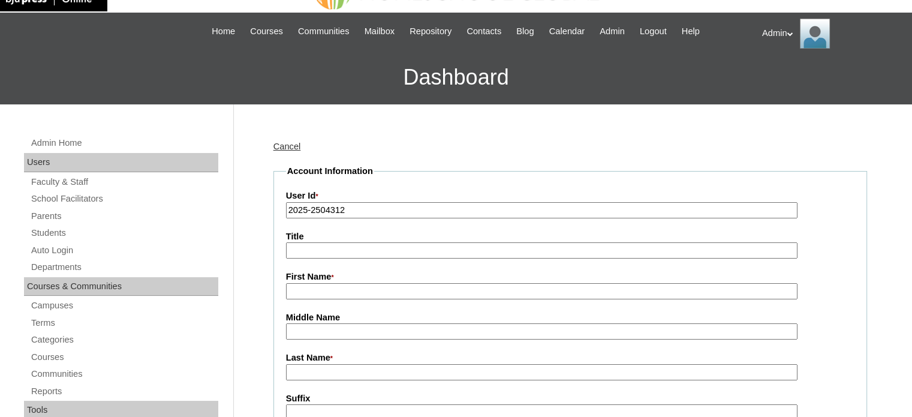
type input "2025-2504312"
click at [362, 293] on input "First Name *" at bounding box center [542, 291] width 512 height 16
paste input "Hershey Caranglan-Noscal"
drag, startPoint x: 428, startPoint y: 290, endPoint x: 322, endPoint y: 291, distance: 105.6
click at [322, 291] on input "Hershey Caranglan-Noscal" at bounding box center [542, 291] width 512 height 16
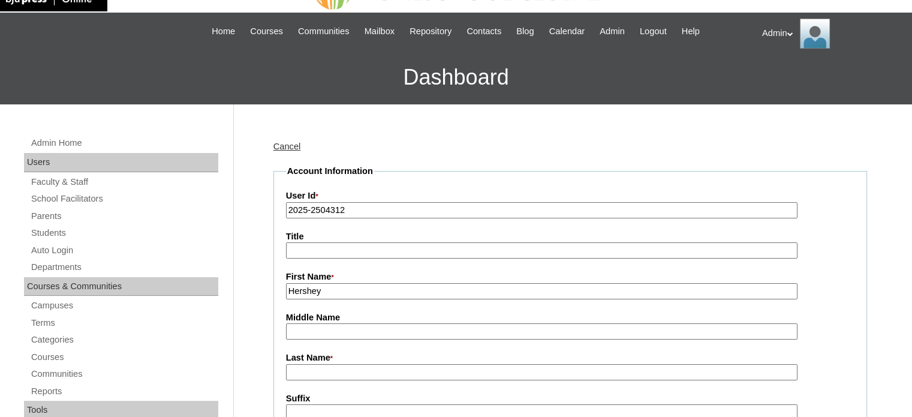
type input "Hershey"
click at [301, 330] on input "Middle Name" at bounding box center [542, 331] width 512 height 16
paste input "Caranglan-Noscal"
type input "Caranglan-Noscal"
drag, startPoint x: 381, startPoint y: 328, endPoint x: 335, endPoint y: 331, distance: 46.3
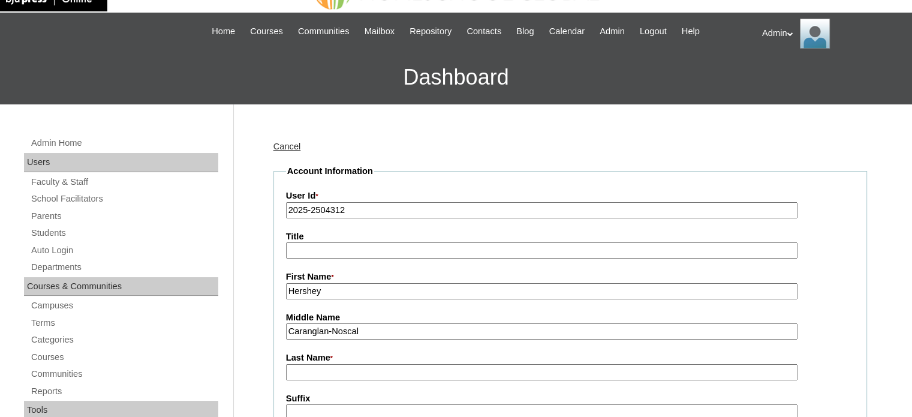
click at [335, 331] on input "Caranglan-Noscal" at bounding box center [542, 331] width 512 height 16
click at [291, 329] on input "Caranglan-Noscal" at bounding box center [542, 331] width 512 height 16
drag, startPoint x: 381, startPoint y: 330, endPoint x: 335, endPoint y: 330, distance: 46.2
click at [335, 330] on input "Caranglan-Noscal" at bounding box center [542, 331] width 512 height 16
type input "Caranglan"
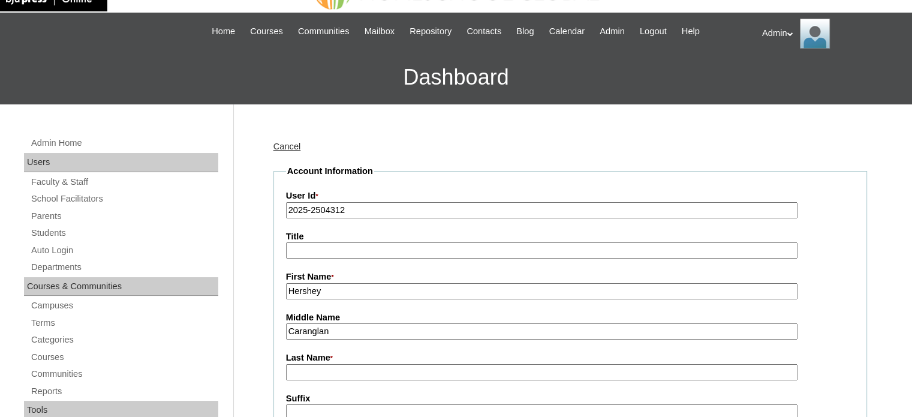
click at [303, 371] on input "Last Name *" at bounding box center [542, 372] width 512 height 16
paste input "-Noscal"
click at [291, 369] on input "-Noscal" at bounding box center [542, 372] width 512 height 16
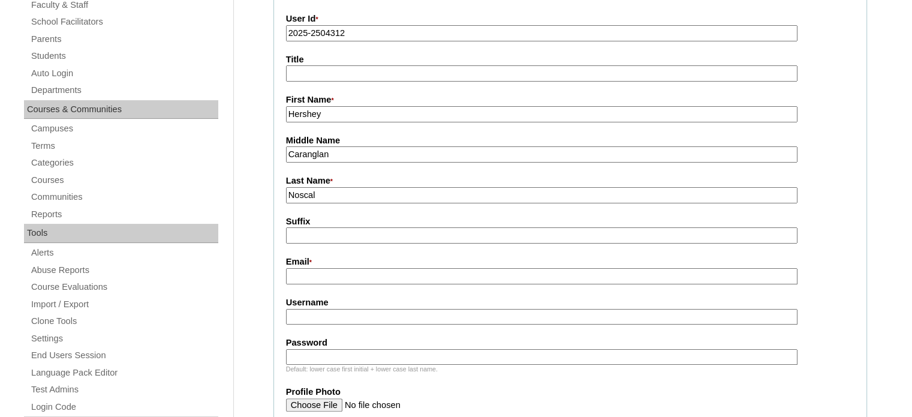
scroll to position [211, 0]
type input "Noscal"
click at [359, 313] on input "Username" at bounding box center [542, 316] width 512 height 16
paste input "hersheycar.noscal"
type input "hersheycar.noscal"
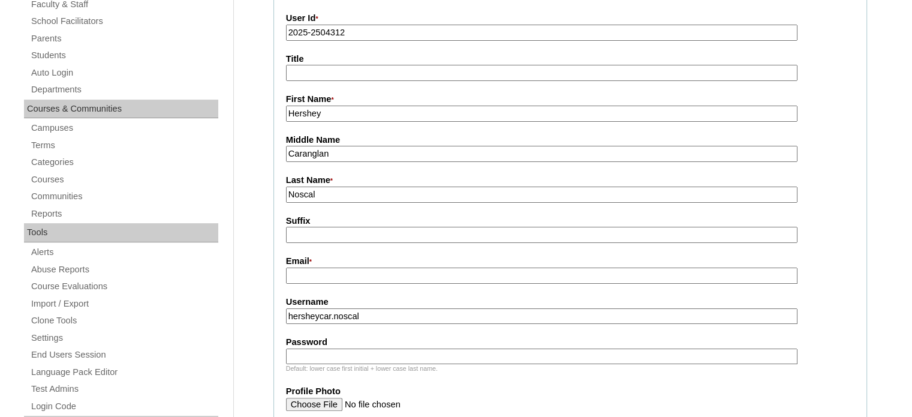
click at [420, 348] on input "Password" at bounding box center [542, 356] width 512 height 16
type input "DLOF2025"
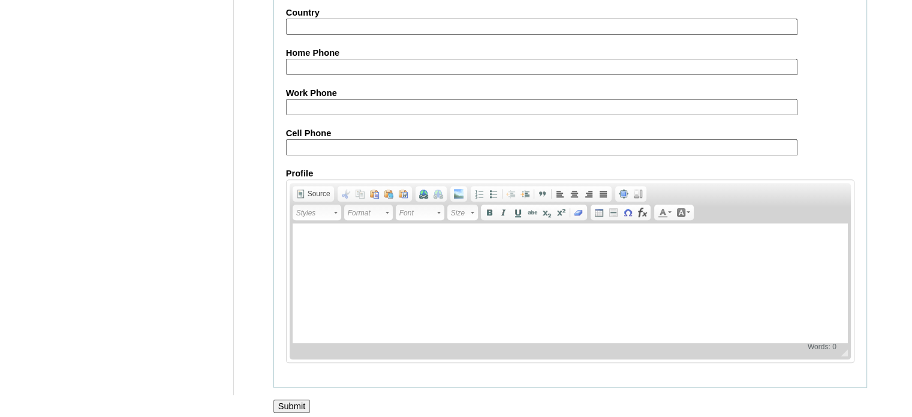
scroll to position [1191, 0]
click at [297, 400] on input "Submit" at bounding box center [291, 406] width 37 height 13
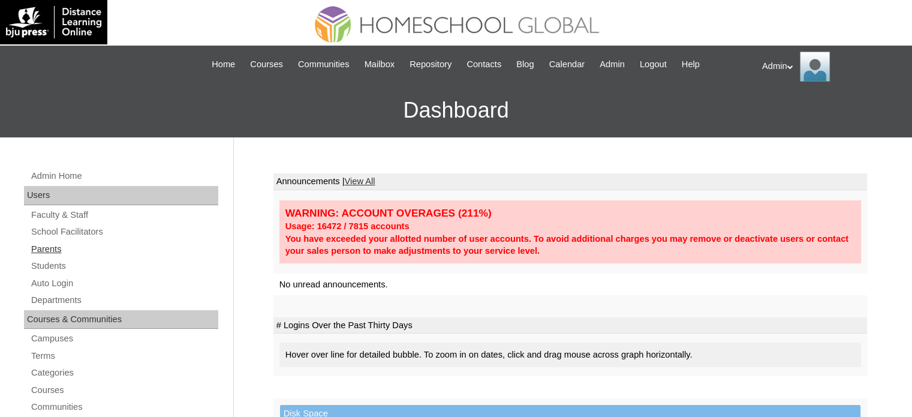
click at [53, 247] on link "Parents" at bounding box center [124, 249] width 188 height 15
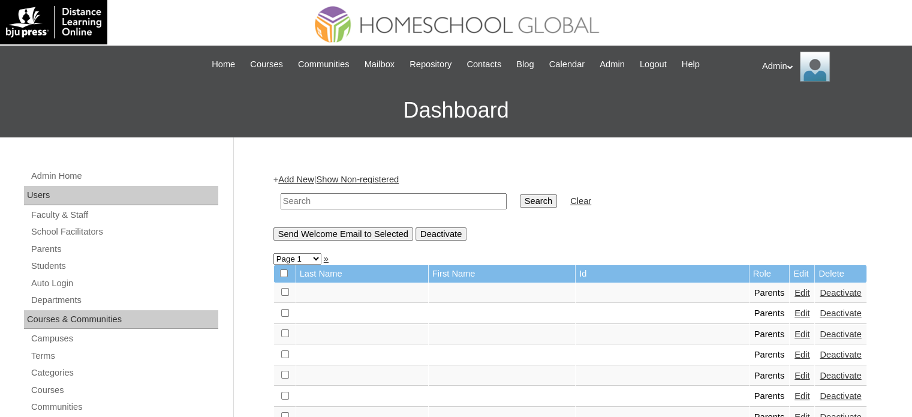
click at [350, 197] on input "text" at bounding box center [394, 201] width 226 height 16
type input "noscal"
click at [520, 197] on input "Search" at bounding box center [538, 200] width 37 height 13
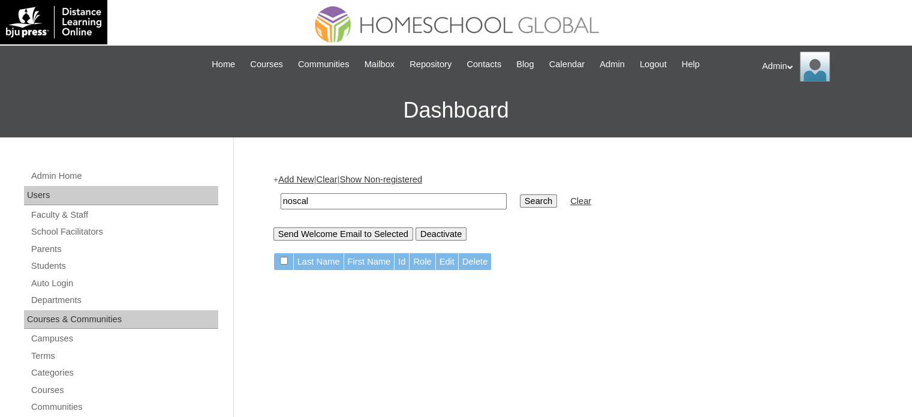
click at [304, 179] on link "Add New" at bounding box center [295, 180] width 35 height 10
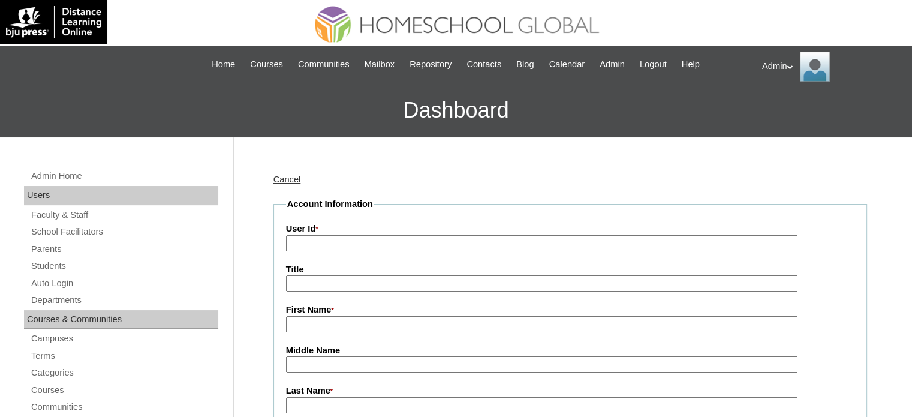
click at [324, 243] on input "User Id *" at bounding box center [542, 243] width 512 height 16
paste input "2025-2504312"
type input "2025-2504312"
click at [378, 318] on input "First Name *" at bounding box center [542, 324] width 512 height 16
paste input "Hershey Caranglan-Noscal"
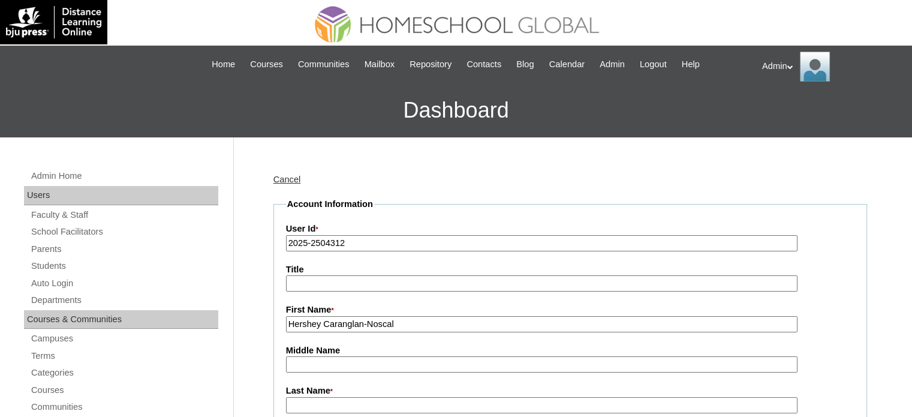
drag, startPoint x: 432, startPoint y: 324, endPoint x: 320, endPoint y: 327, distance: 112.2
click at [320, 327] on input "Hershey Caranglan-Noscal" at bounding box center [542, 324] width 512 height 16
type input "Hershey"
click at [299, 362] on input "Middle Name" at bounding box center [542, 364] width 512 height 16
paste input "Caranglan-Noscal"
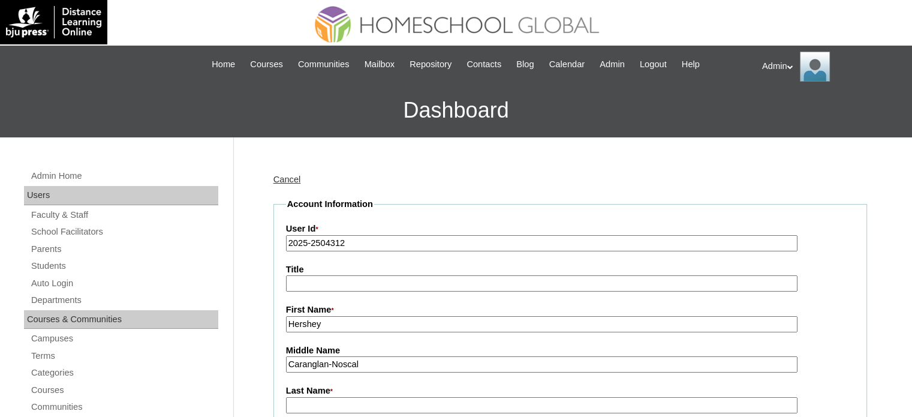
drag, startPoint x: 379, startPoint y: 362, endPoint x: 336, endPoint y: 366, distance: 43.3
click at [336, 366] on input "Caranglan-Noscal" at bounding box center [542, 364] width 512 height 16
click at [291, 360] on input "Caranglan" at bounding box center [542, 364] width 512 height 16
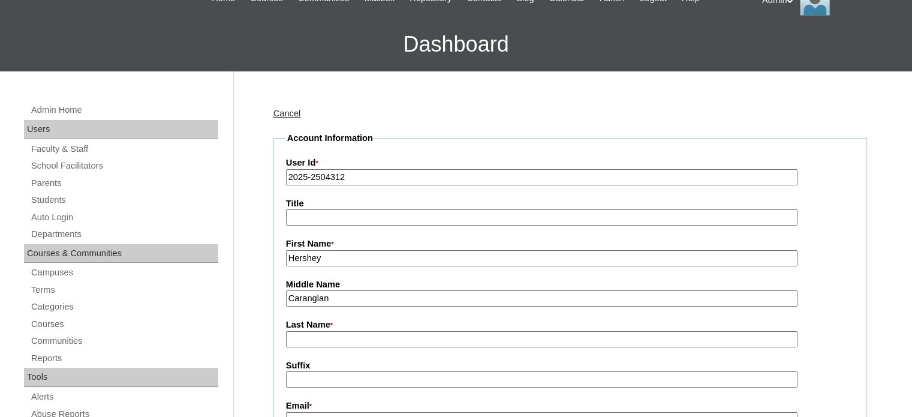
scroll to position [67, 0]
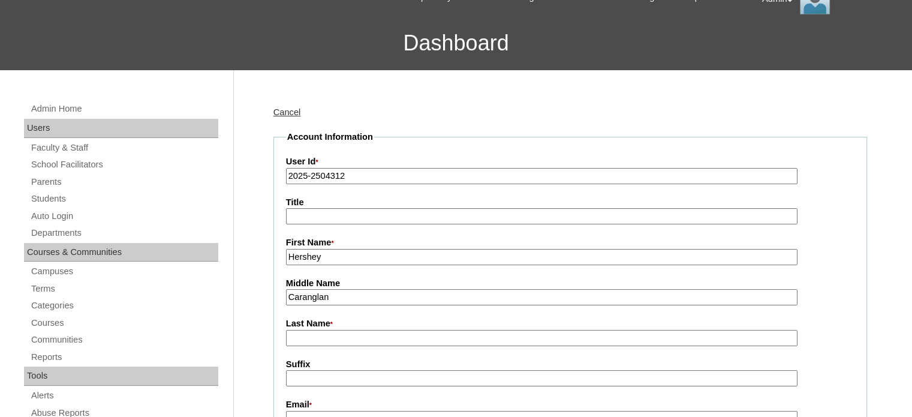
type input "Caranglan"
click at [319, 330] on input "Last Name *" at bounding box center [542, 338] width 512 height 16
paste input "-Noscal"
click at [294, 333] on input "-Noscal" at bounding box center [542, 338] width 512 height 16
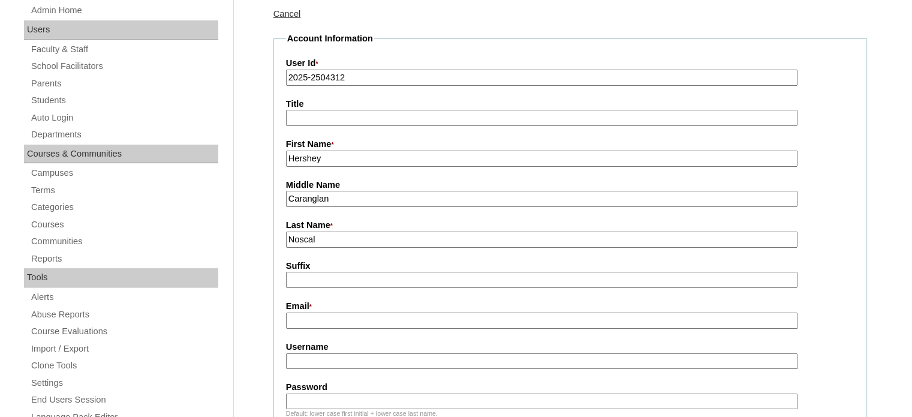
scroll to position [167, 0]
type input "Noscal"
click at [415, 321] on input "Email *" at bounding box center [542, 319] width 512 height 16
paste input "chenoscal@gmail.com"
type input "chenoscal@gmail.com"
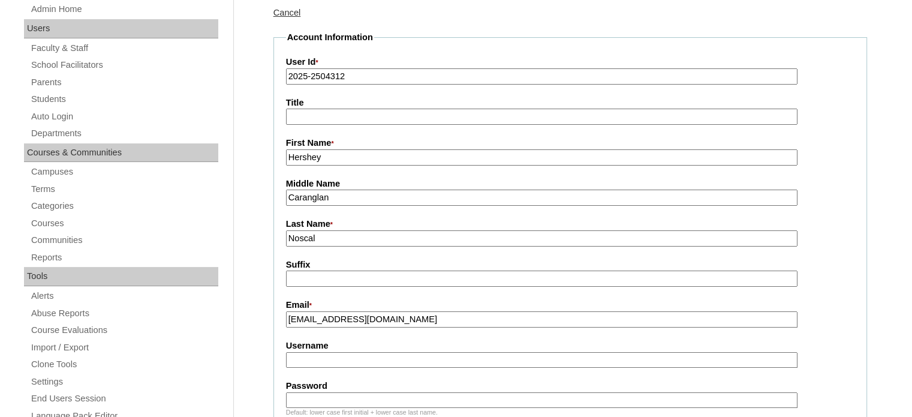
click at [350, 355] on input "Username" at bounding box center [542, 360] width 512 height 16
paste input "hersheycar.noscal"
type input "hersheycar.noscal"
click at [335, 400] on input "Password" at bounding box center [542, 400] width 512 height 16
type input "DLOF2025"
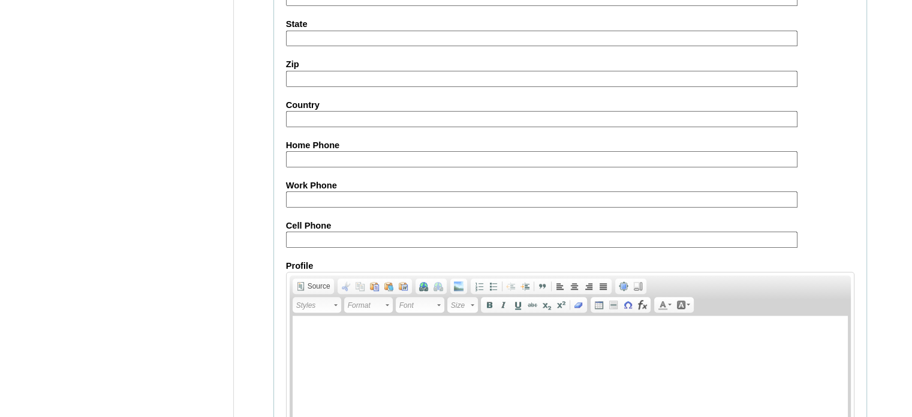
scroll to position [1192, 0]
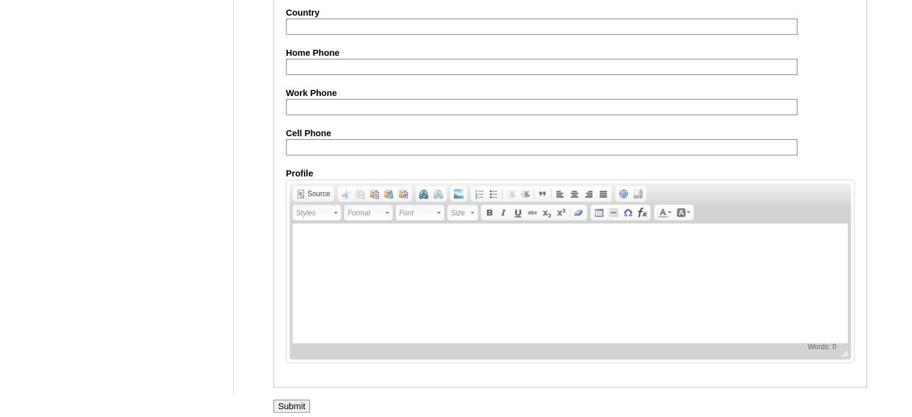
click at [297, 399] on input "Submit" at bounding box center [291, 405] width 37 height 13
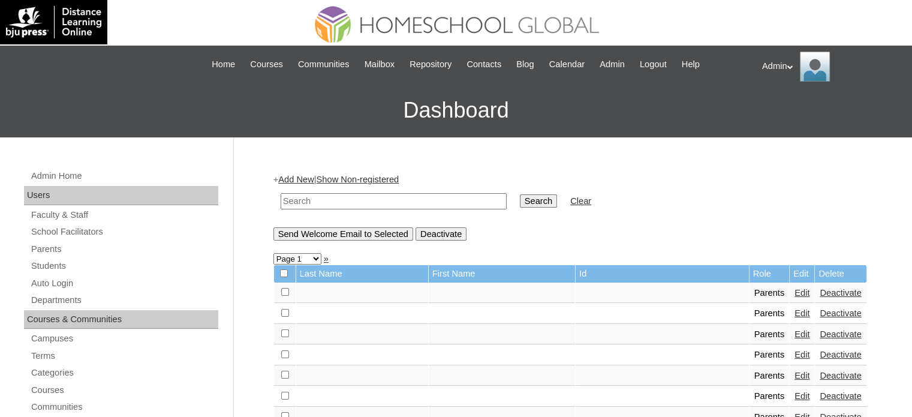
click at [314, 203] on input "text" at bounding box center [394, 201] width 226 height 16
type input "noscal"
click at [520, 199] on input "Search" at bounding box center [538, 200] width 37 height 13
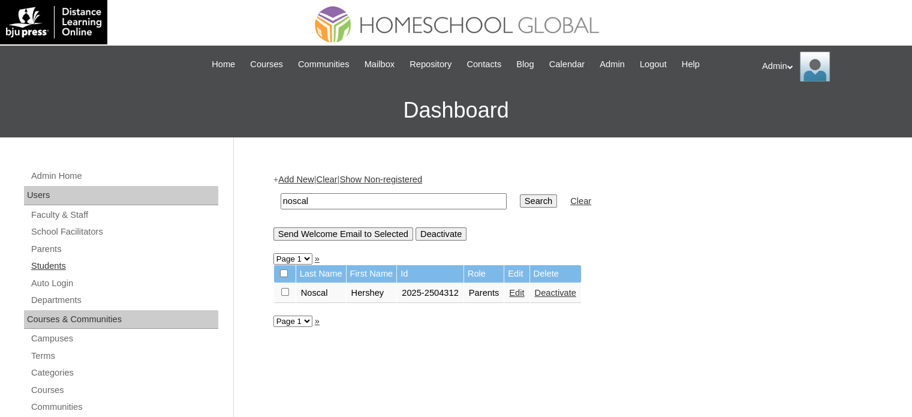
click at [56, 261] on link "Students" at bounding box center [124, 266] width 188 height 15
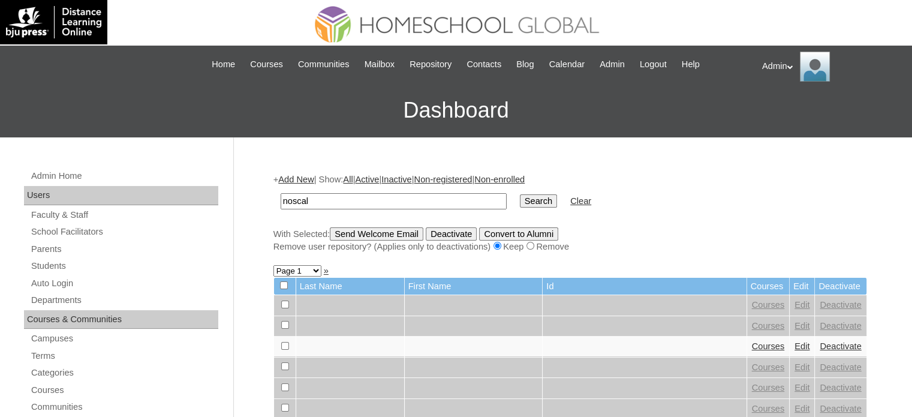
type input "noscal"
click at [520, 200] on input "Search" at bounding box center [538, 200] width 37 height 13
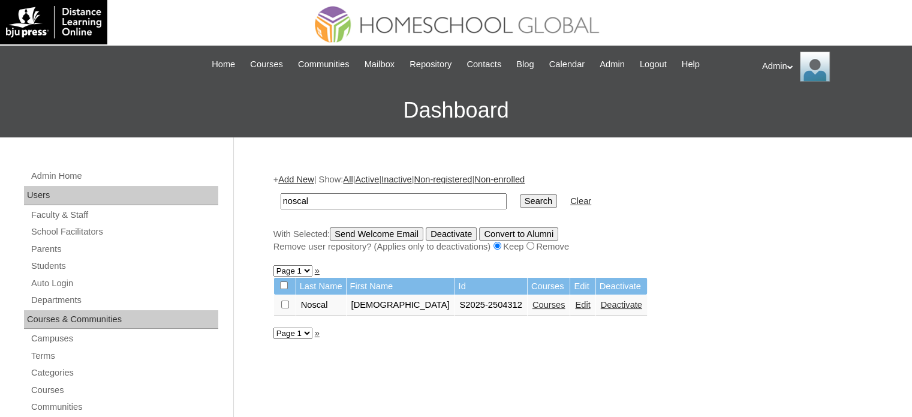
click at [575, 302] on link "Edit" at bounding box center [582, 305] width 15 height 10
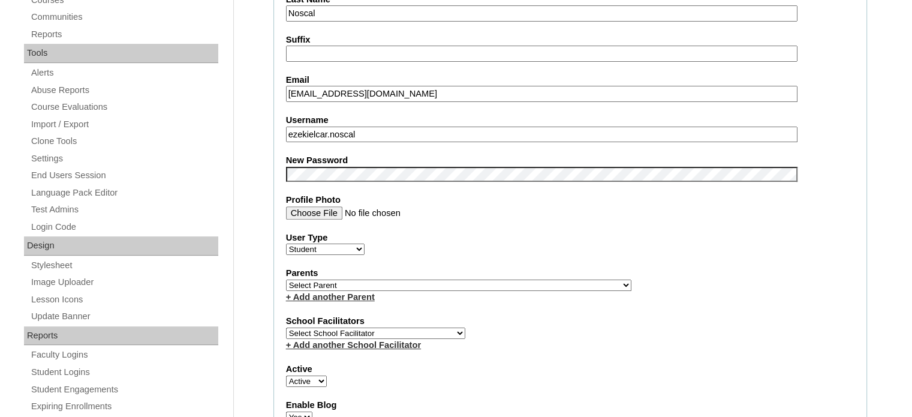
scroll to position [391, 0]
click at [412, 278] on select "Select Parent , , , , , , , , , , , , , , , , , , , , , , , , , , , , , , , , ,…" at bounding box center [458, 283] width 345 height 11
select select "43584"
click at [286, 278] on select "Select Parent , , , , , , , , , , , , , , , , , , , , , , , , , , , , , , , , ,…" at bounding box center [458, 283] width 345 height 11
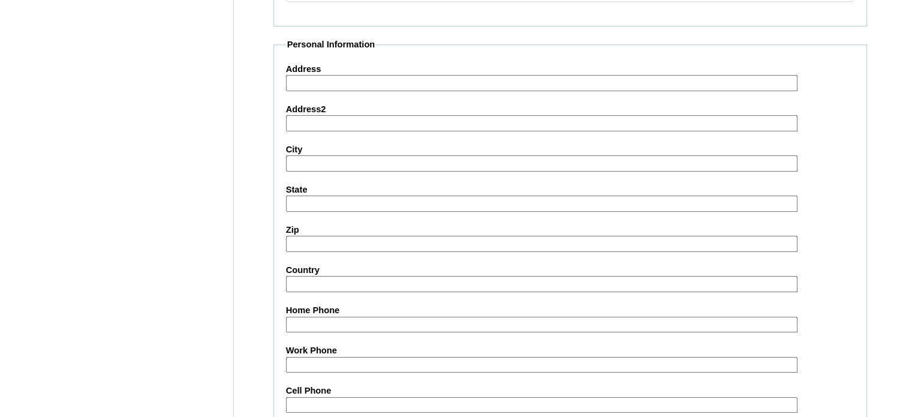
scroll to position [1387, 0]
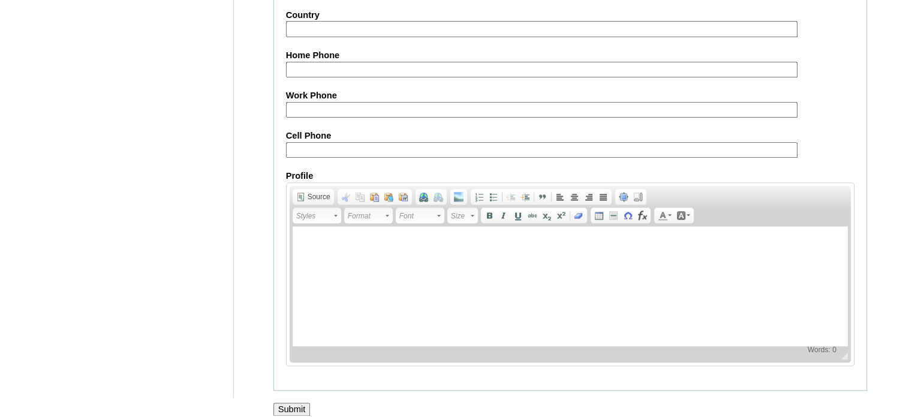
click at [295, 402] on input "Submit" at bounding box center [291, 408] width 37 height 13
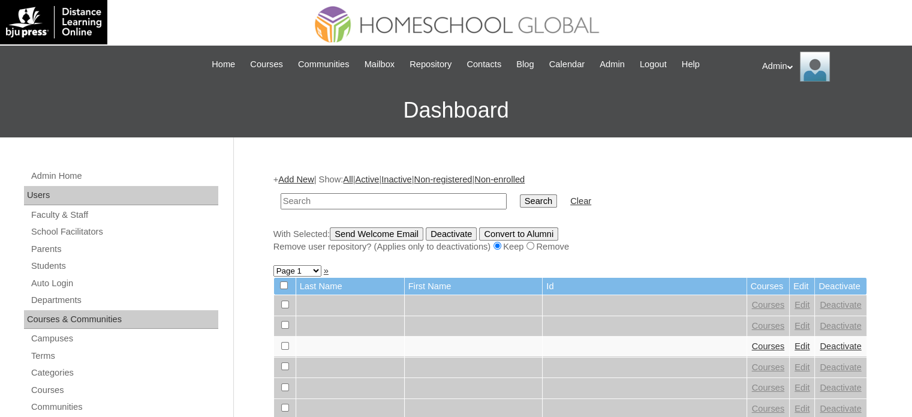
click at [293, 175] on link "Add New" at bounding box center [295, 180] width 35 height 10
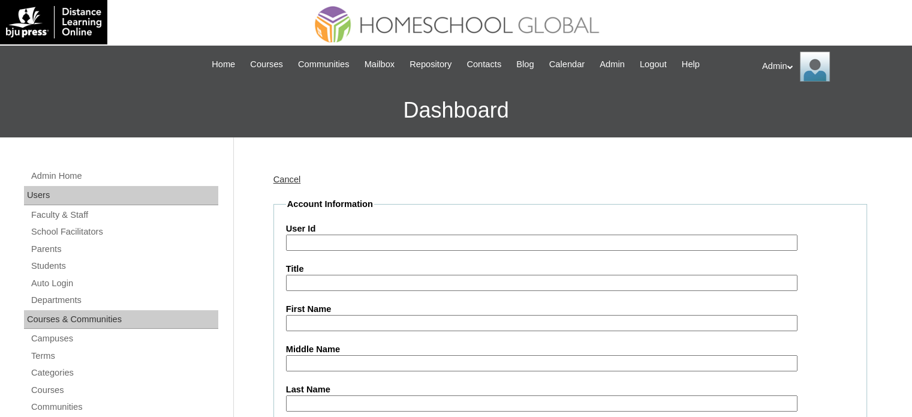
click at [328, 242] on input "User Id" at bounding box center [542, 243] width 512 height 16
paste input "S2025-2504307"
type input "S2025-2504307"
click at [348, 324] on input "First Name" at bounding box center [542, 323] width 512 height 16
paste input "Yusef Kaden"
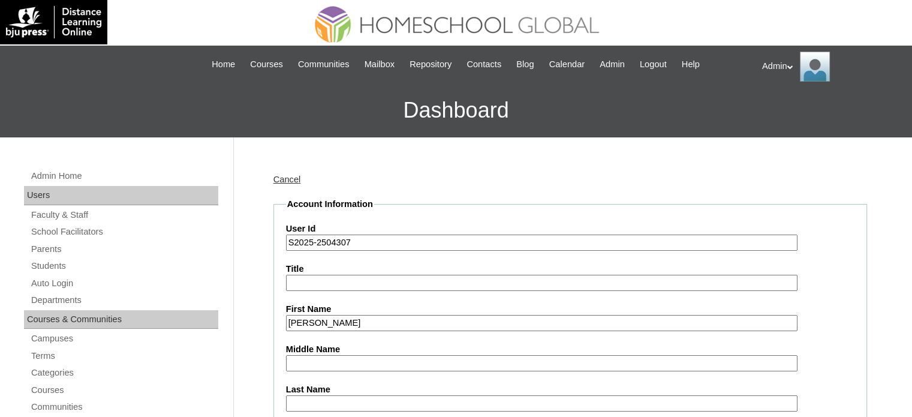
type input "[PERSON_NAME]"
click at [324, 359] on input "Middle Name" at bounding box center [542, 363] width 512 height 16
paste input "Gasic"
type input "Gasic"
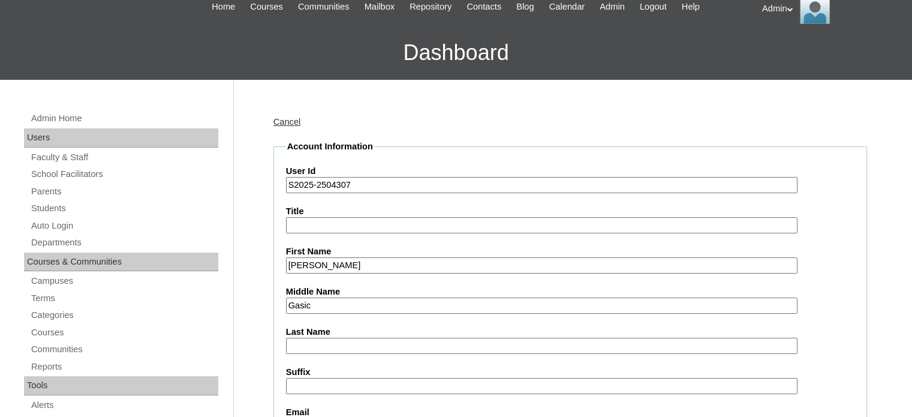
scroll to position [62, 0]
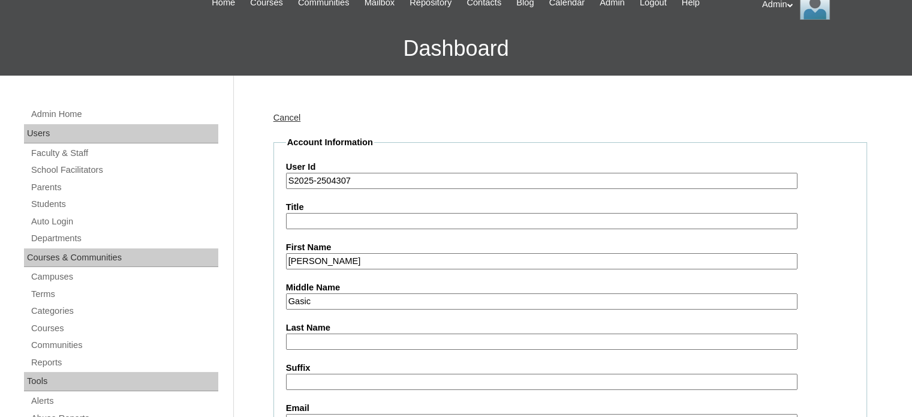
paste input "Oliva"
click at [314, 337] on input "Oliva" at bounding box center [542, 341] width 512 height 16
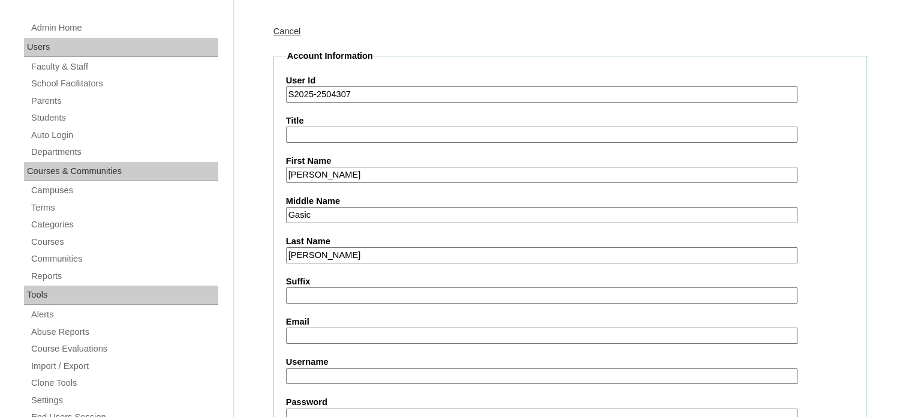
type input "Oliva"
click at [318, 329] on input "Email" at bounding box center [542, 335] width 512 height 16
paste input "dauphyneoliva@gmail.com"
type input "dauphyneoliva@gmail.com"
click at [444, 368] on input "Username" at bounding box center [542, 376] width 512 height 16
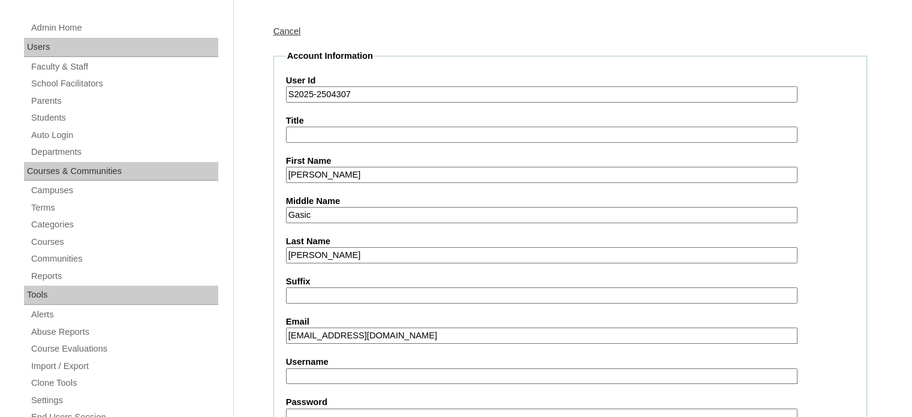
paste input "yusefkad.oliva"
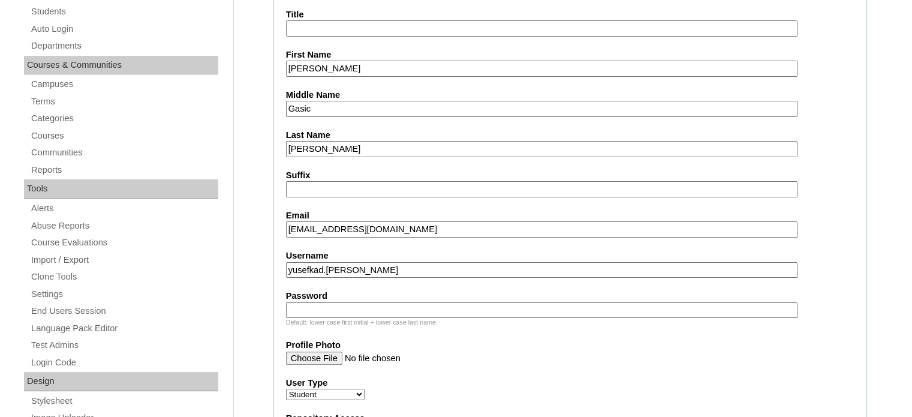
type input "yusefkad.oliva"
click at [384, 305] on input "Password" at bounding box center [542, 310] width 512 height 16
click at [438, 306] on input "Password" at bounding box center [542, 310] width 512 height 16
type input "DLOS2025"
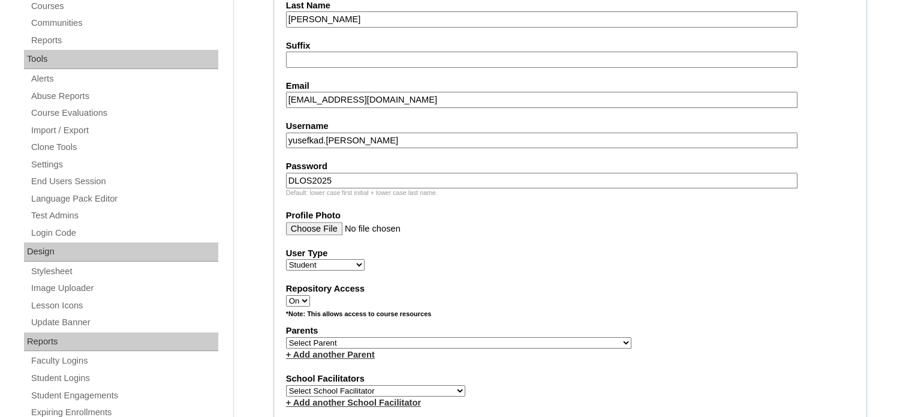
scroll to position [384, 0]
click at [405, 337] on select "Select Parent , , , , , , , , , , , , , , , , , , , , , , , , , , , , , , , , ,…" at bounding box center [458, 342] width 345 height 11
select select "24839"
click at [405, 337] on select "Select Parent , , , , , , , , , , , , , , , , , , , , , , , , , , , , , , , , ,…" at bounding box center [458, 342] width 345 height 11
select select
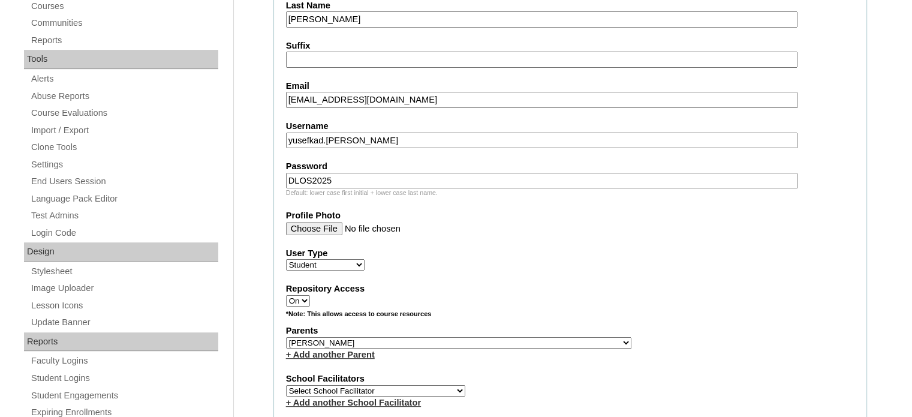
click at [286, 337] on select "Select Parent , , , , , , , , , , , , , , , , , , , , , , , , , , , , , , , , ,…" at bounding box center [458, 342] width 345 height 11
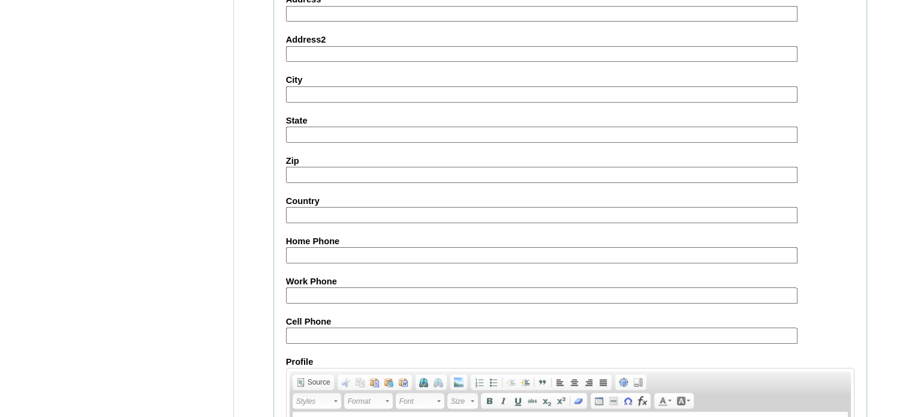
scroll to position [1396, 0]
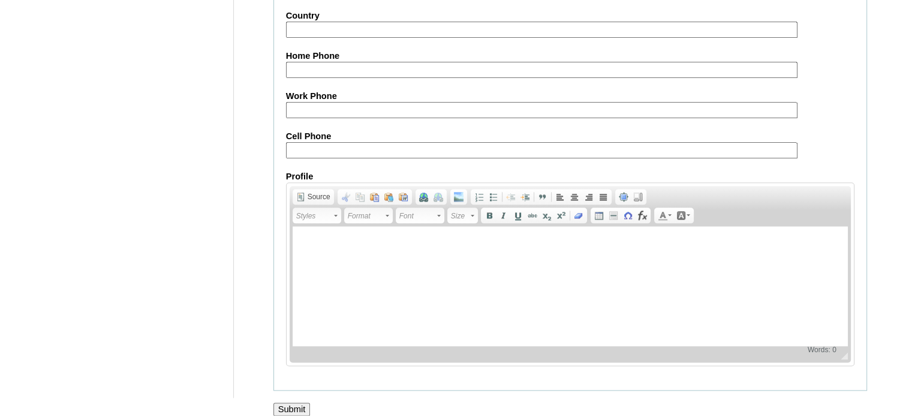
click at [288, 402] on input "Submit" at bounding box center [291, 408] width 37 height 13
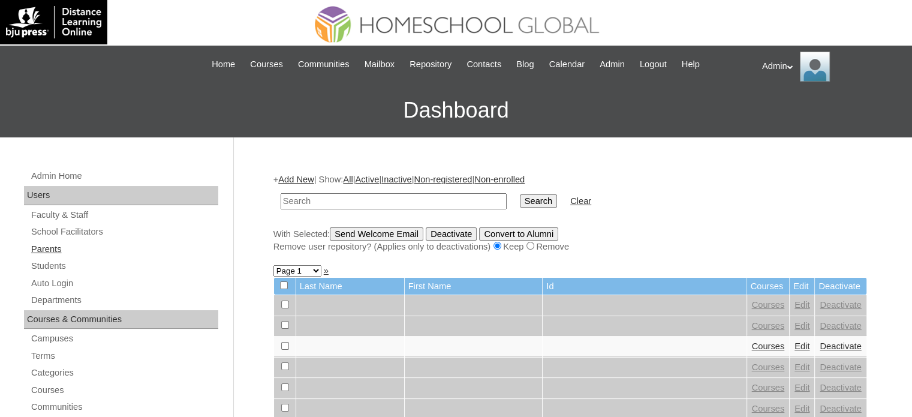
click at [52, 247] on link "Parents" at bounding box center [124, 249] width 188 height 15
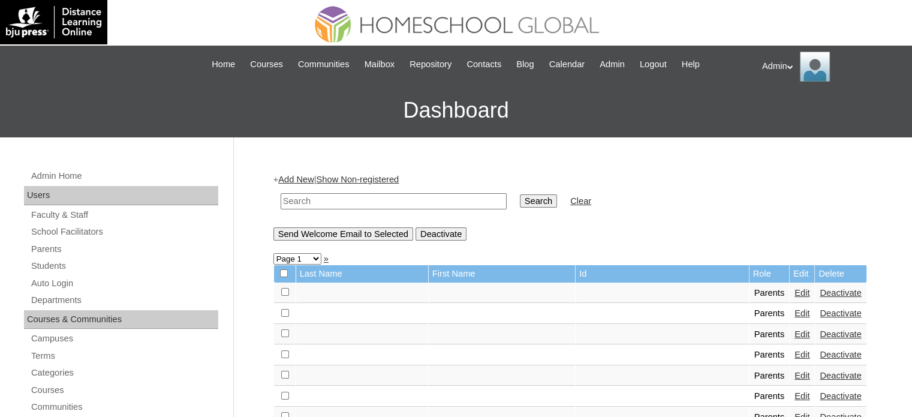
click at [300, 179] on link "Add New" at bounding box center [295, 180] width 35 height 10
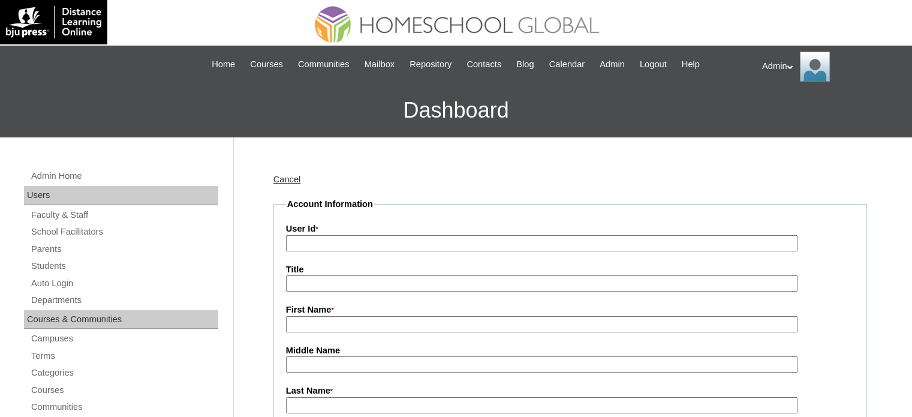
click at [318, 244] on input "User Id *" at bounding box center [542, 243] width 512 height 16
paste input "2025-2504307"
type input "2025-2504307"
click at [359, 330] on input "First Name *" at bounding box center [542, 324] width 512 height 16
paste input "Ebony Divine Dauphyne [PERSON_NAME]"
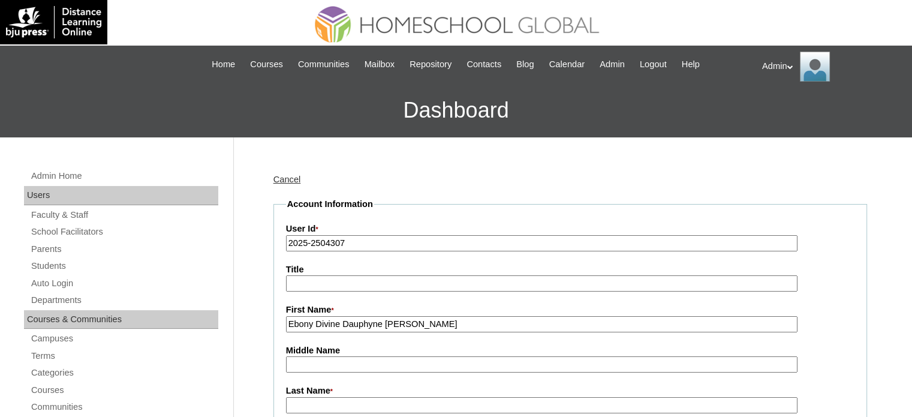
drag, startPoint x: 455, startPoint y: 314, endPoint x: 350, endPoint y: 326, distance: 105.0
click at [350, 326] on div "First Name * Ebony Divine Dauphyne Gasic-Oliva" at bounding box center [570, 317] width 569 height 29
click at [345, 324] on input "Ebony Divine Dauphyne Gasic-Oliva" at bounding box center [542, 324] width 512 height 16
drag, startPoint x: 391, startPoint y: 323, endPoint x: 454, endPoint y: 326, distance: 63.0
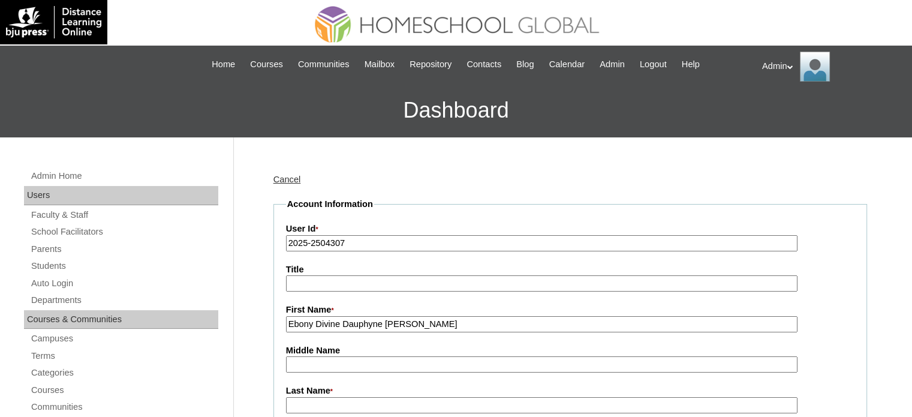
click at [454, 326] on input "Ebony Divine Dauphyne Gasic-Oliva" at bounding box center [542, 324] width 512 height 16
type input "Ebony Divine Dauphyne"
click at [348, 365] on input "Middle Name" at bounding box center [542, 364] width 512 height 16
paste input "Gasic-Oliva"
drag, startPoint x: 348, startPoint y: 365, endPoint x: 316, endPoint y: 365, distance: 31.8
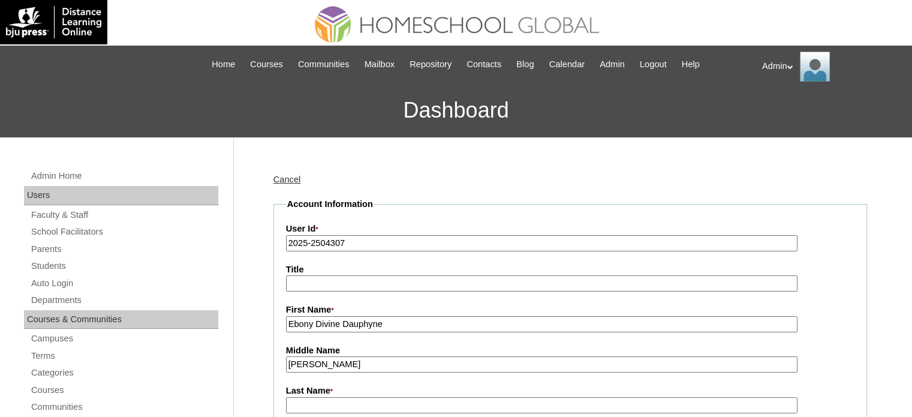
click at [316, 365] on input "Gasic-Oliva" at bounding box center [542, 364] width 512 height 16
type input "Gasic"
click at [303, 401] on input "Last Name *" at bounding box center [542, 405] width 512 height 16
paste input "-Oliva"
click at [293, 407] on input "-Oliva" at bounding box center [542, 405] width 512 height 16
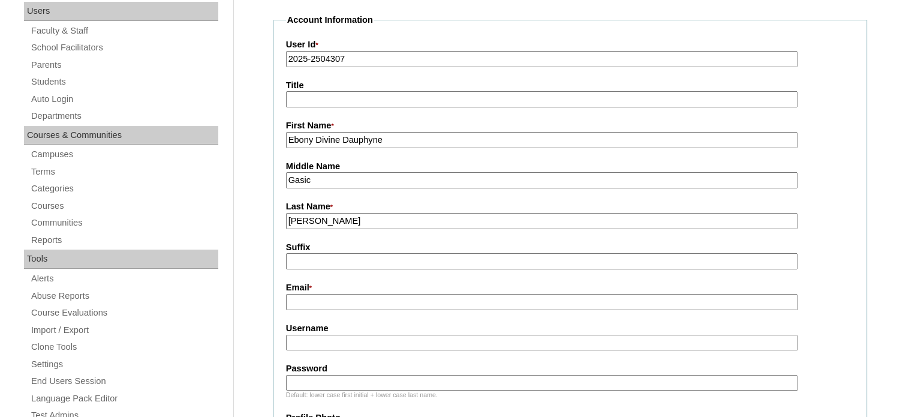
scroll to position [185, 0]
type input "[PERSON_NAME]"
click at [329, 301] on input "Email *" at bounding box center [542, 301] width 512 height 16
paste input "[EMAIL_ADDRESS][DOMAIN_NAME]"
type input "[EMAIL_ADDRESS][DOMAIN_NAME]"
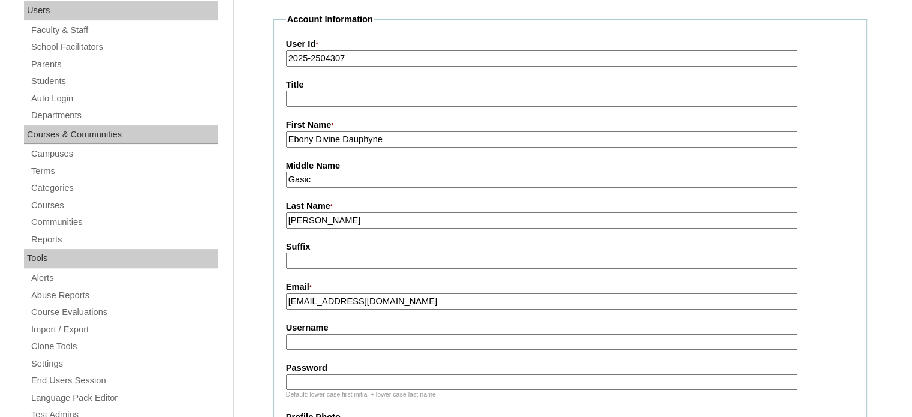
click at [367, 338] on input "Username" at bounding box center [542, 342] width 512 height 16
paste input "ebonydiv.oliva"
type input "ebonydiv.oliva"
click at [341, 374] on input "Password" at bounding box center [542, 382] width 512 height 16
type input "DLOF2025"
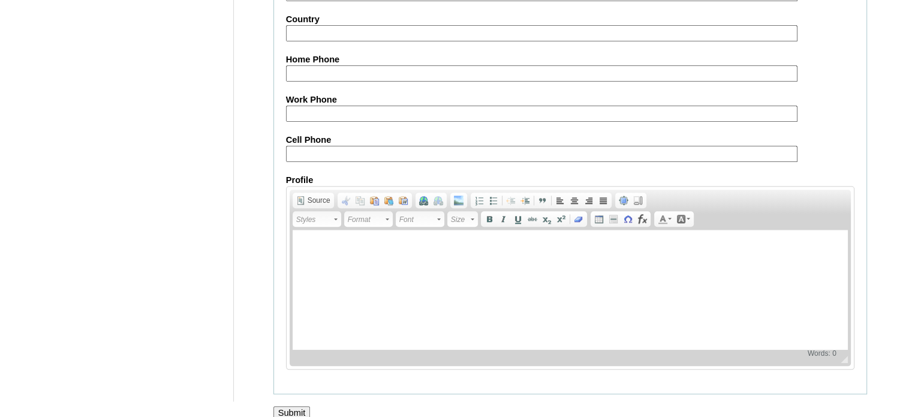
scroll to position [1192, 0]
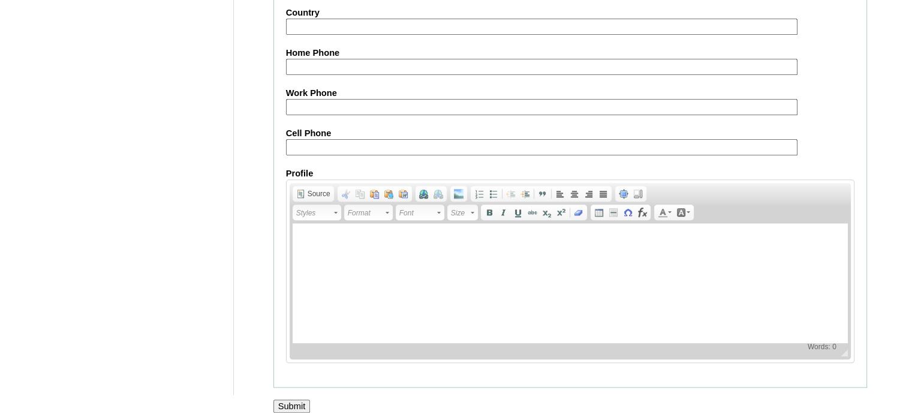
click at [295, 399] on input "Submit" at bounding box center [291, 405] width 37 height 13
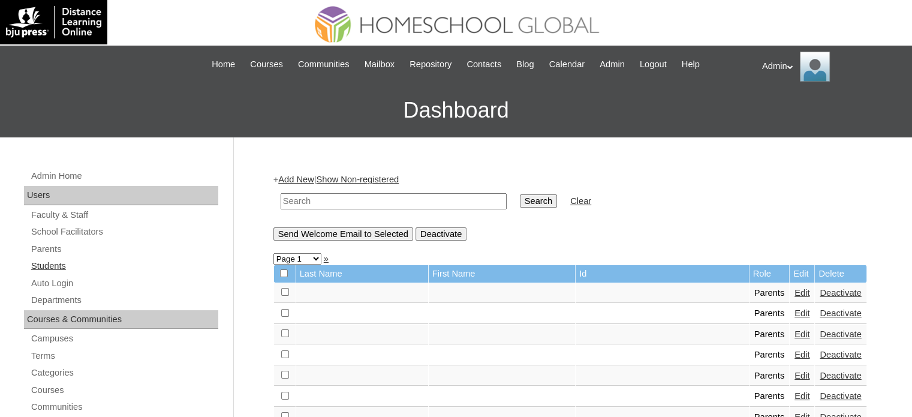
click at [65, 264] on link "Students" at bounding box center [124, 266] width 188 height 15
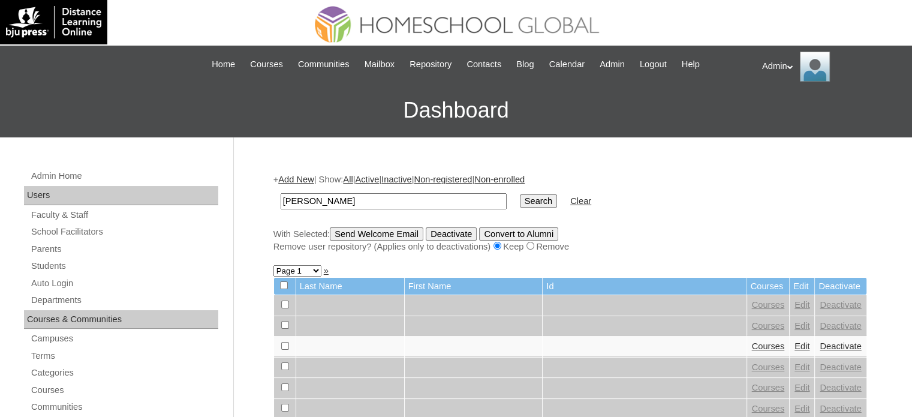
type input "[PERSON_NAME]"
click at [520, 203] on input "Search" at bounding box center [538, 200] width 37 height 13
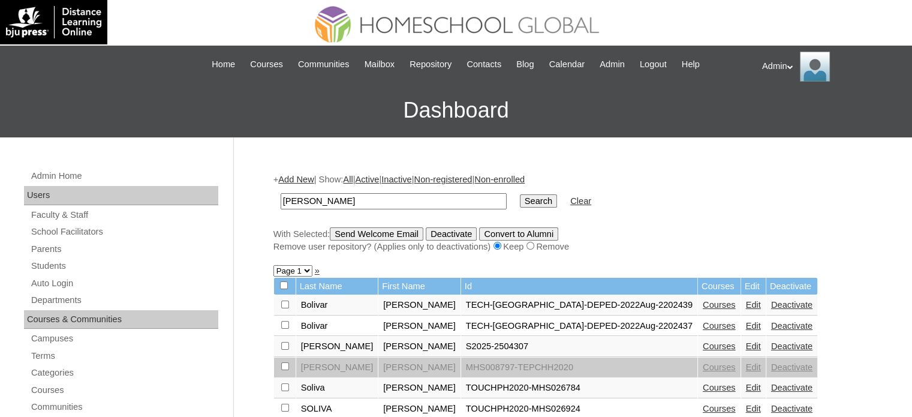
click at [746, 344] on link "Edit" at bounding box center [753, 346] width 15 height 10
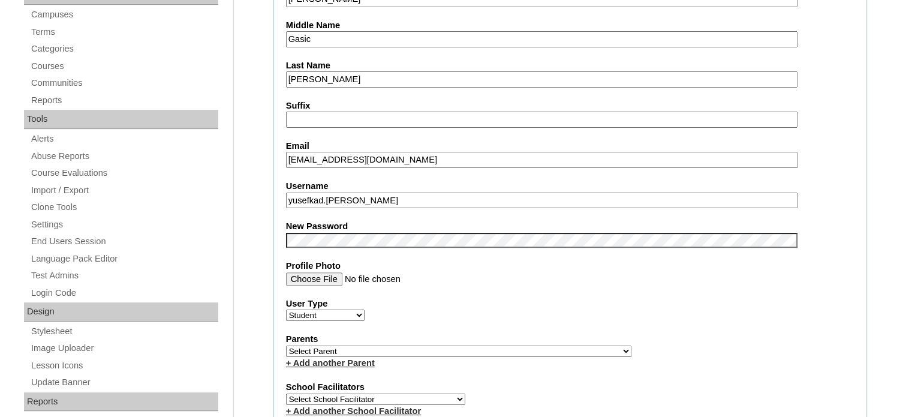
scroll to position [362, 0]
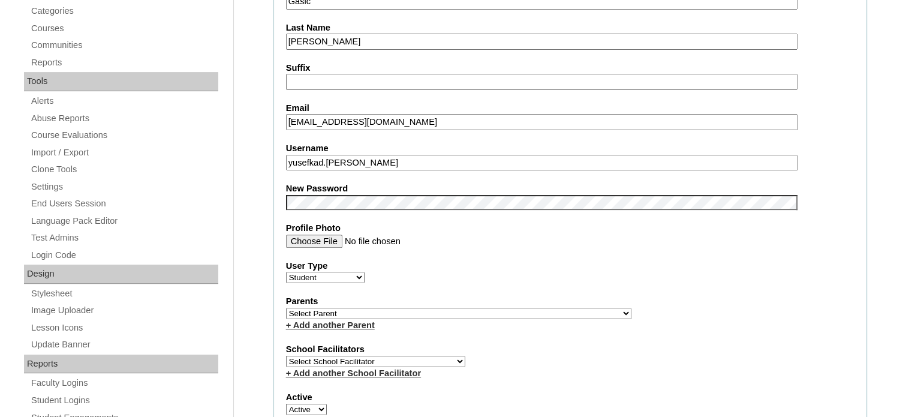
click at [357, 308] on select "Select Parent , , , , , , , , , , , , , , , , , , , , , , , , , , , , , , , , ,…" at bounding box center [458, 313] width 345 height 11
select select "43586"
click at [286, 308] on select "Select Parent , , , , , , , , , , , , , , , , , , , , , , , , , , , , , , , , ,…" at bounding box center [458, 313] width 345 height 11
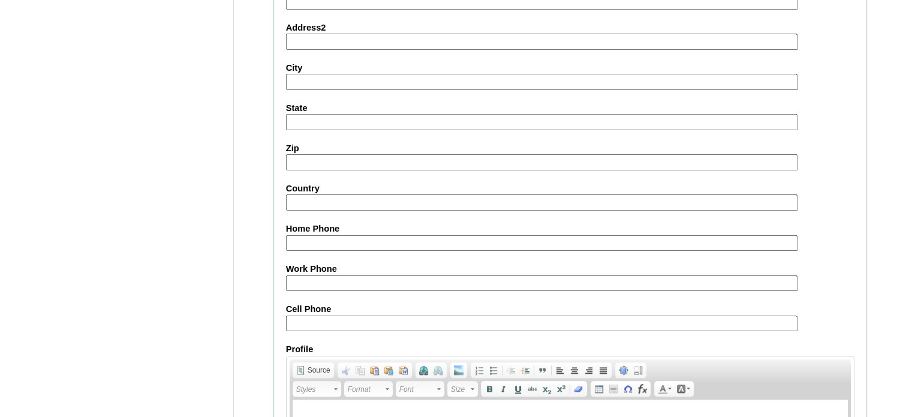
scroll to position [1387, 0]
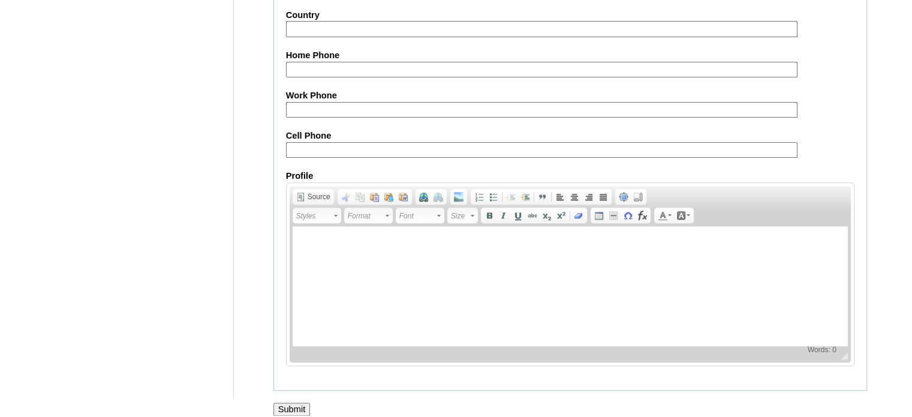
click at [285, 402] on input "Submit" at bounding box center [291, 408] width 37 height 13
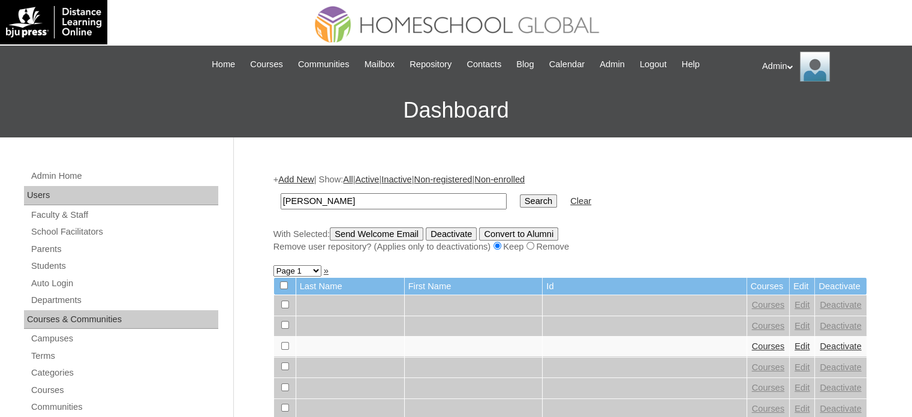
type input "[PERSON_NAME]"
click at [520, 199] on input "Search" at bounding box center [538, 200] width 37 height 13
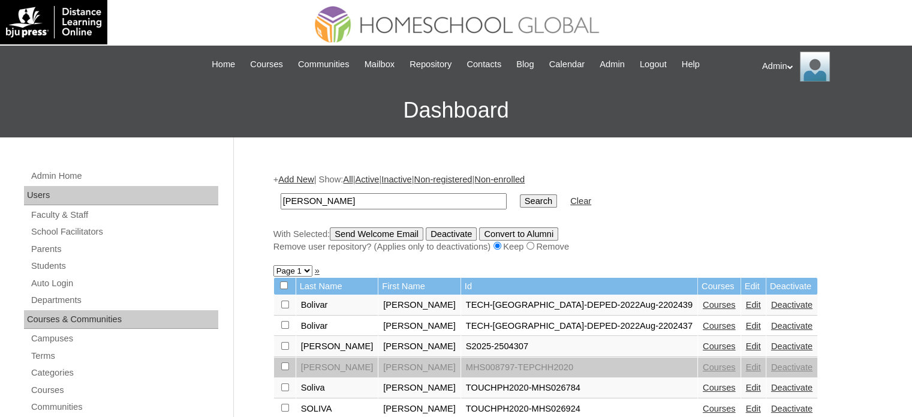
click at [698, 350] on td "Courses" at bounding box center [719, 346] width 43 height 20
click at [703, 346] on link "Courses" at bounding box center [719, 346] width 33 height 10
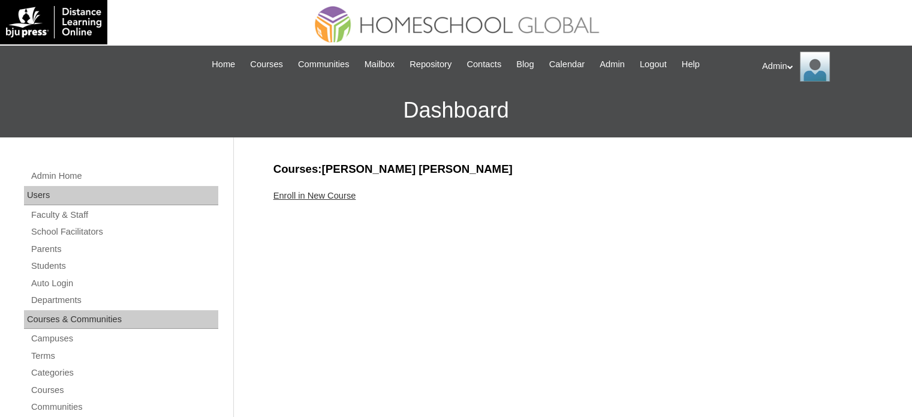
click at [338, 196] on link "Enroll in New Course" at bounding box center [314, 196] width 83 height 10
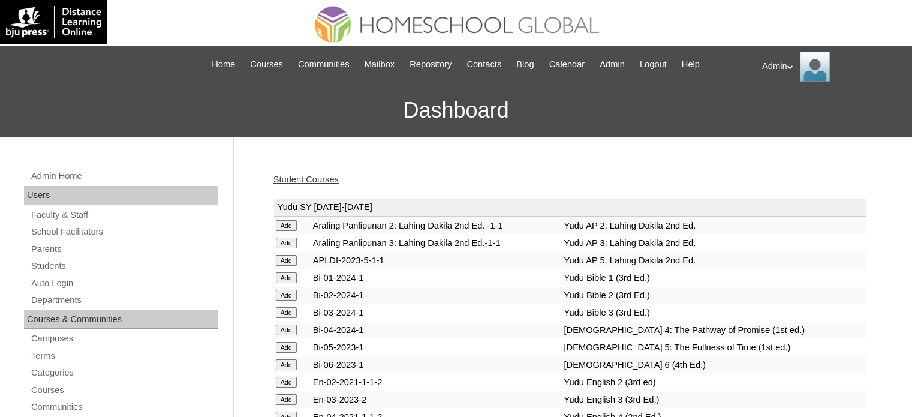
scroll to position [4147, 0]
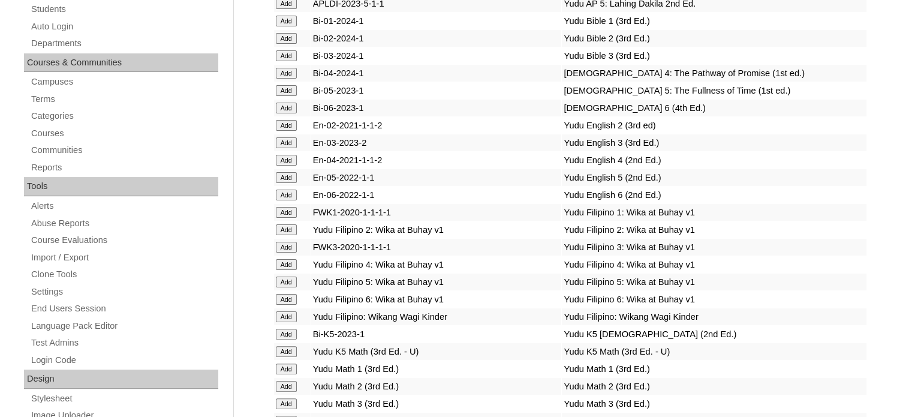
scroll to position [3802, 0]
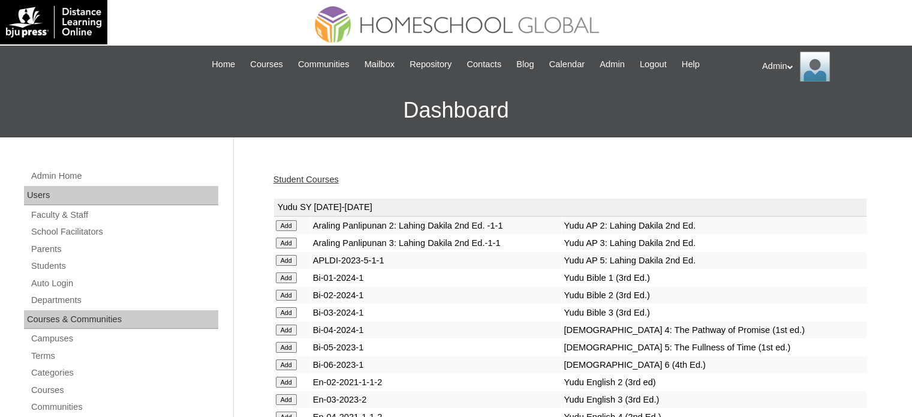
click at [314, 179] on link "Student Courses" at bounding box center [305, 180] width 65 height 10
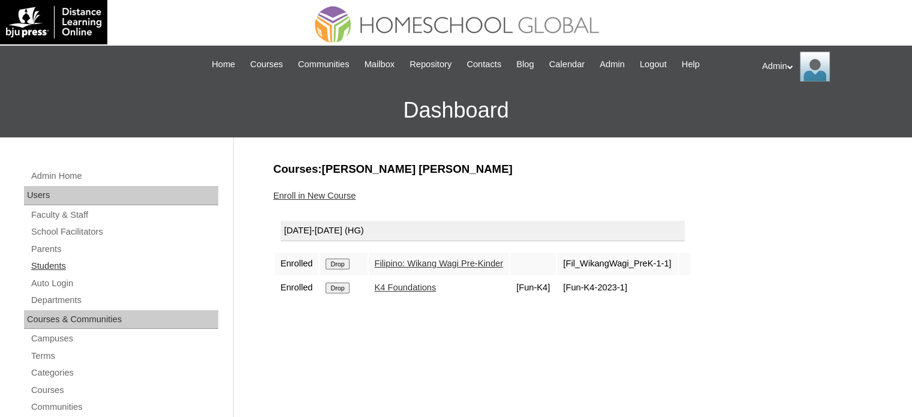
click at [66, 260] on link "Students" at bounding box center [124, 266] width 188 height 15
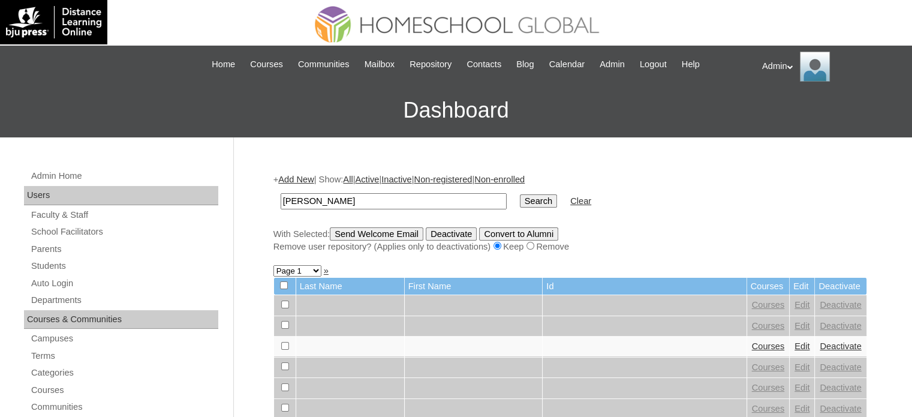
type input "[PERSON_NAME]"
click at [520, 199] on input "Search" at bounding box center [538, 200] width 37 height 13
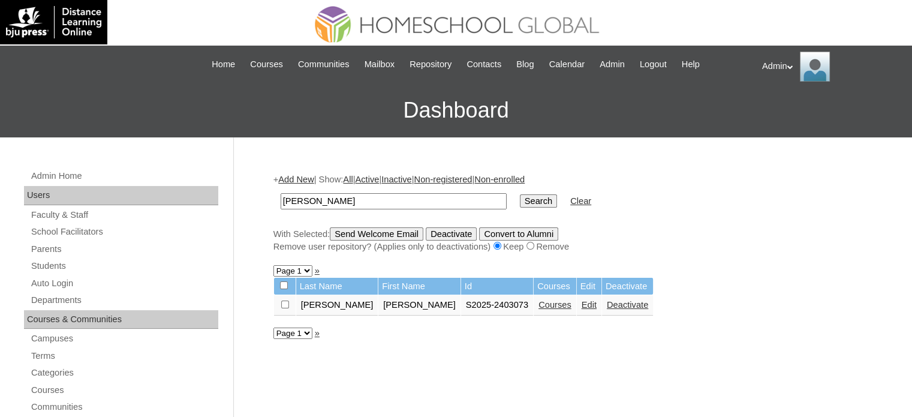
click at [539, 302] on link "Courses" at bounding box center [555, 305] width 33 height 10
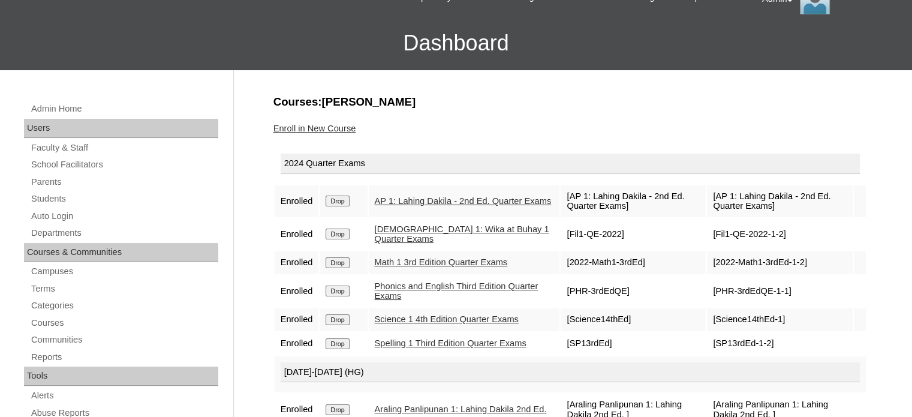
scroll to position [67, 0]
click at [422, 205] on link "AP 1: Lahing Dakila - 2nd Ed. Quarter Exams" at bounding box center [463, 201] width 177 height 10
click at [413, 231] on link "[DEMOGRAPHIC_DATA] 1: Wika at Buhay 1 Quarter Exams" at bounding box center [462, 234] width 175 height 20
click at [407, 259] on link "Math 1 3rd Edition Quarter Exams" at bounding box center [441, 262] width 133 height 10
click at [410, 285] on link "Phonics and English Third Edition Quarter Exams" at bounding box center [457, 291] width 164 height 20
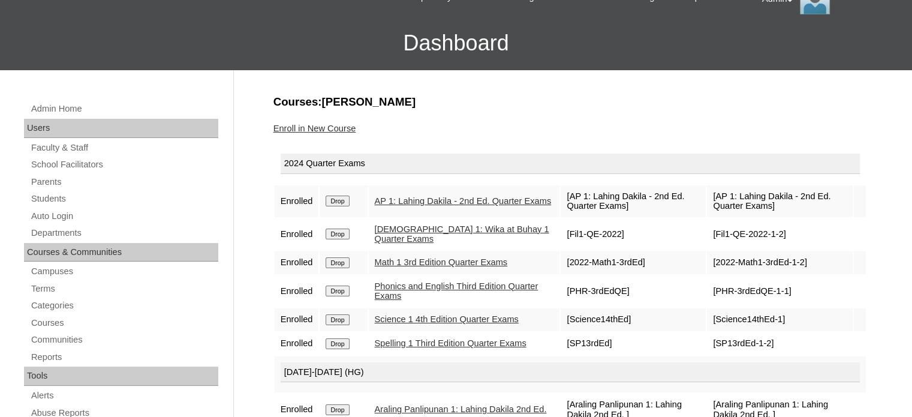
click at [410, 318] on link "Science 1 4th Edition Quarter Exams" at bounding box center [447, 319] width 144 height 10
click at [410, 348] on link "Spelling 1 Third Edition Quarter Exams" at bounding box center [451, 343] width 152 height 10
click at [67, 197] on link "Students" at bounding box center [124, 198] width 188 height 15
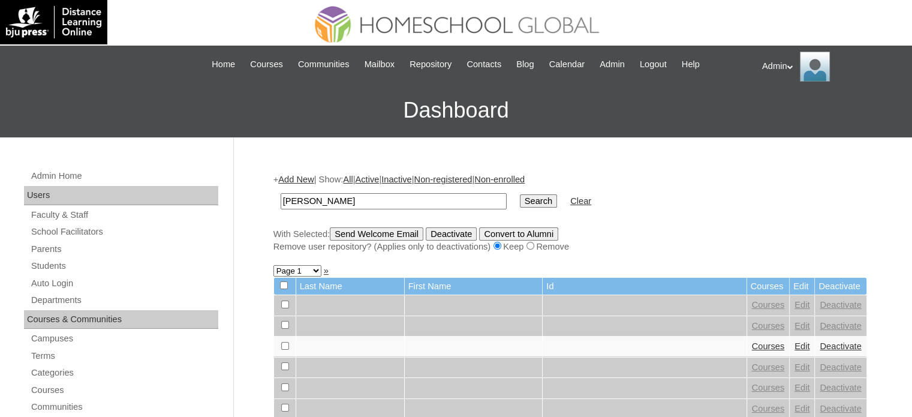
type input "[PERSON_NAME]"
click at [520, 194] on input "Search" at bounding box center [538, 200] width 37 height 13
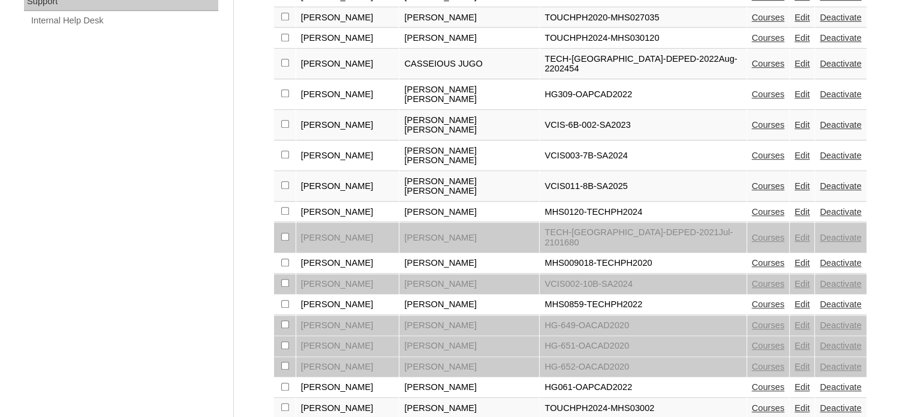
scroll to position [936, 0]
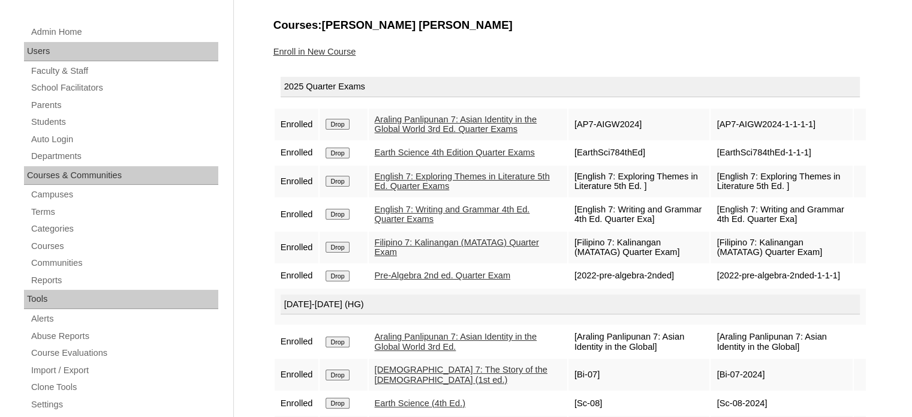
scroll to position [146, 0]
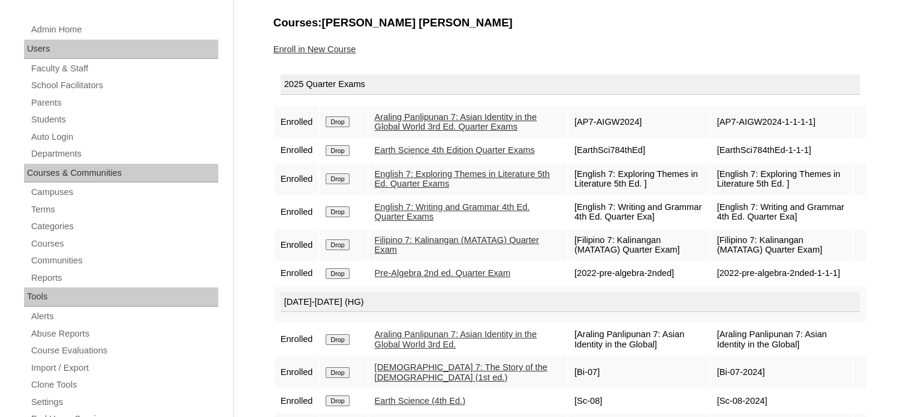
click at [440, 122] on link "Araling Panlipunan 7: Asian Identity in the Global World 3rd Ed. Quarter Exams" at bounding box center [456, 122] width 163 height 20
click at [414, 145] on link "Earth Science 4th Edition Quarter Exams" at bounding box center [455, 150] width 160 height 10
click at [401, 182] on link "English 7: Exploring Themes in Literature 5th Ed. Quarter Exams" at bounding box center [462, 179] width 175 height 20
click at [407, 215] on link "English 7: Writing and Grammar 4th Ed. Quarter Exams" at bounding box center [452, 212] width 155 height 20
click at [412, 247] on link "Filipino 7: Kalinangan (MATATAG) Quarter Exam" at bounding box center [457, 245] width 164 height 20
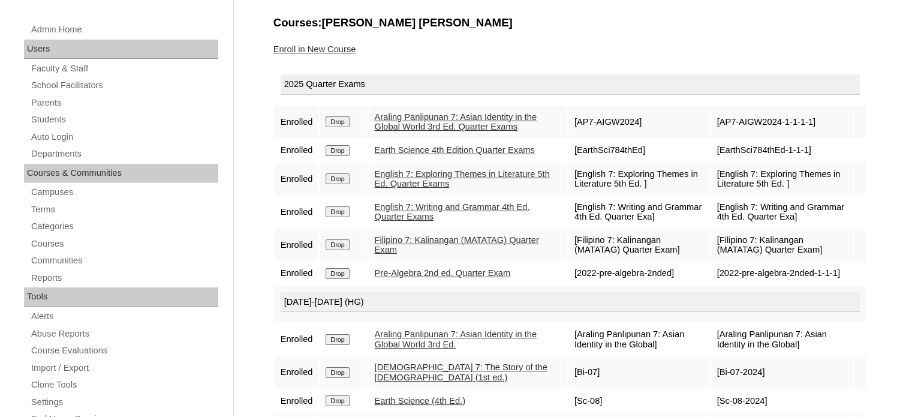
click at [416, 276] on link "Pre-Algebra 2nd ed. Quarter Exam" at bounding box center [443, 273] width 136 height 10
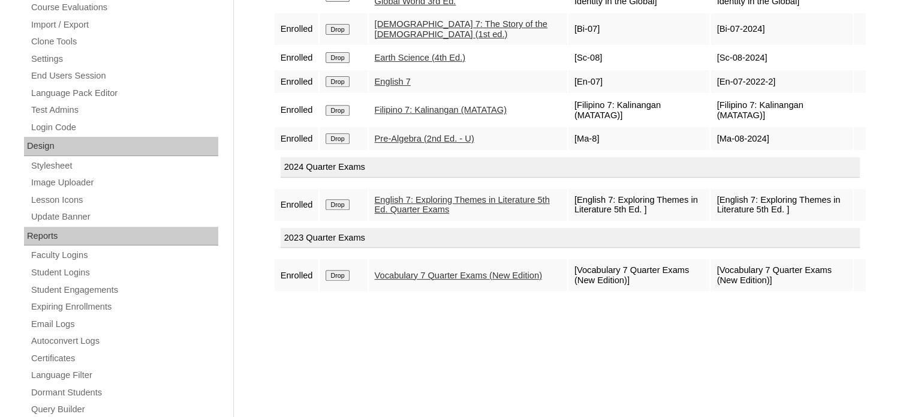
scroll to position [559, 0]
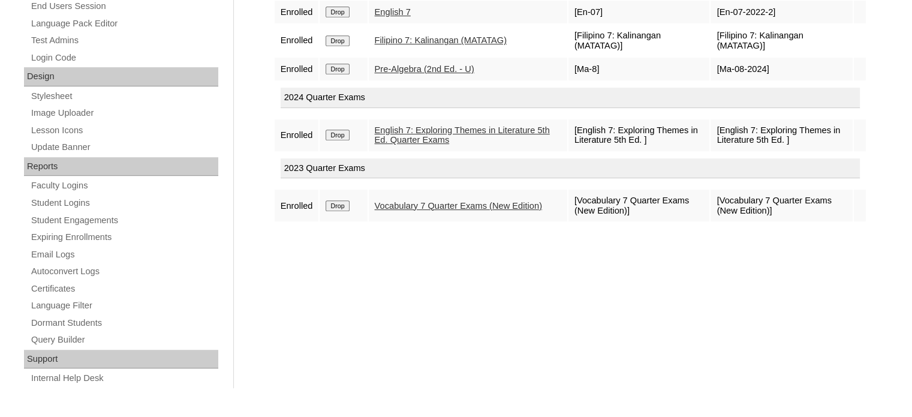
click at [405, 211] on link "Vocabulary 7 Quarter Exams (New Edition)" at bounding box center [458, 206] width 167 height 10
click at [441, 142] on link "English 7: Exploring Themes in Literature 5th Ed. Quarter Exams" at bounding box center [462, 135] width 175 height 20
click at [395, 211] on link "Vocabulary 7 Quarter Exams (New Edition)" at bounding box center [458, 206] width 167 height 10
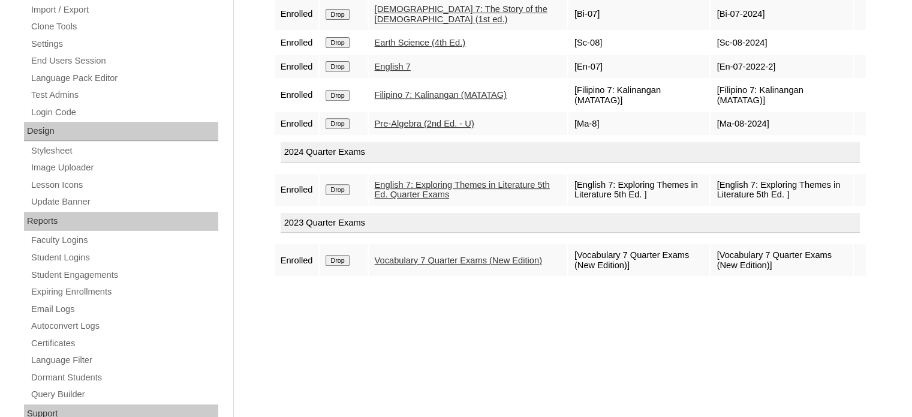
scroll to position [508, 0]
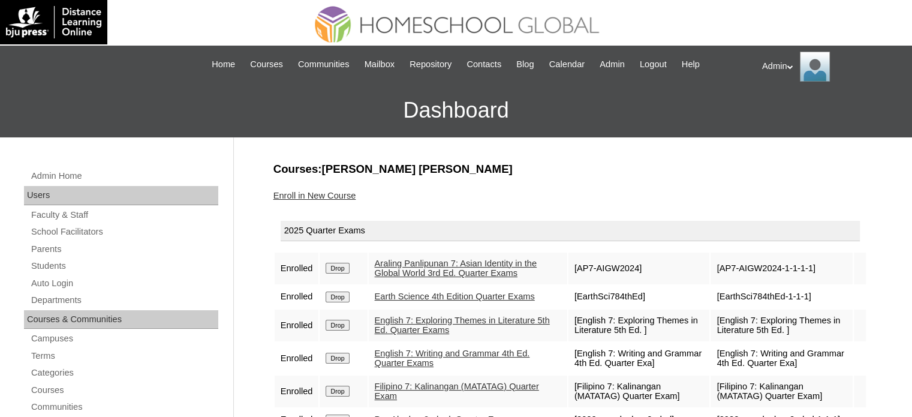
click at [318, 194] on link "Enroll in New Course" at bounding box center [314, 196] width 83 height 10
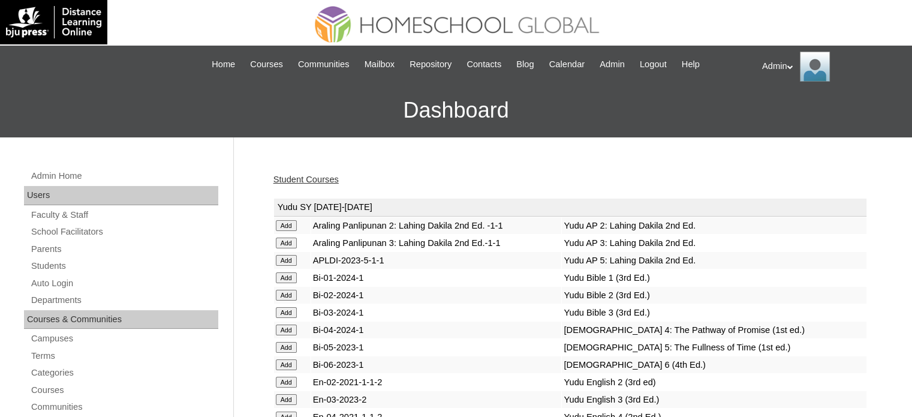
scroll to position [2454, 0]
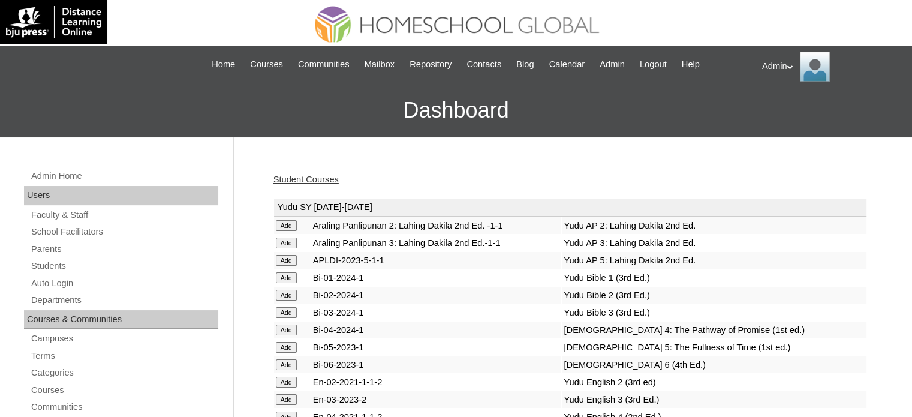
click at [309, 179] on link "Student Courses" at bounding box center [305, 180] width 65 height 10
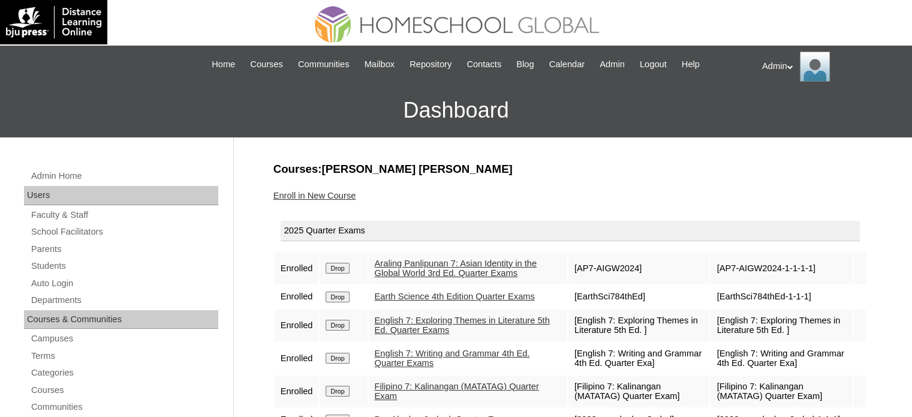
scroll to position [158, 0]
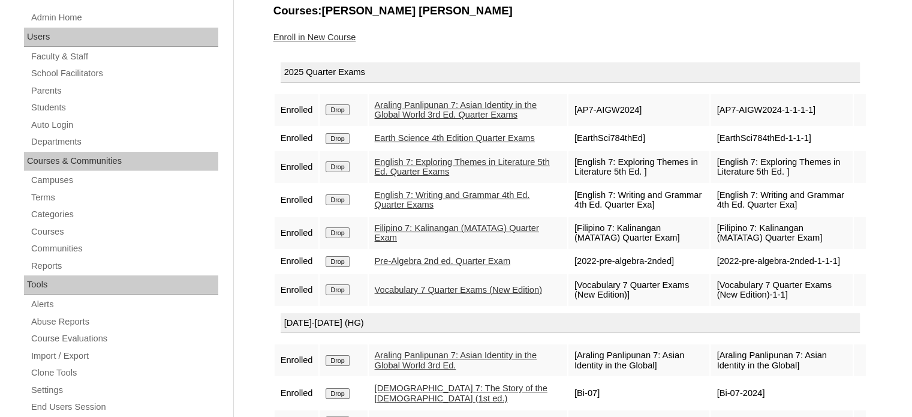
click at [422, 288] on link "Vocabulary 7 Quarter Exams (New Edition)" at bounding box center [458, 290] width 167 height 10
click at [339, 115] on input "Drop" at bounding box center [337, 109] width 23 height 11
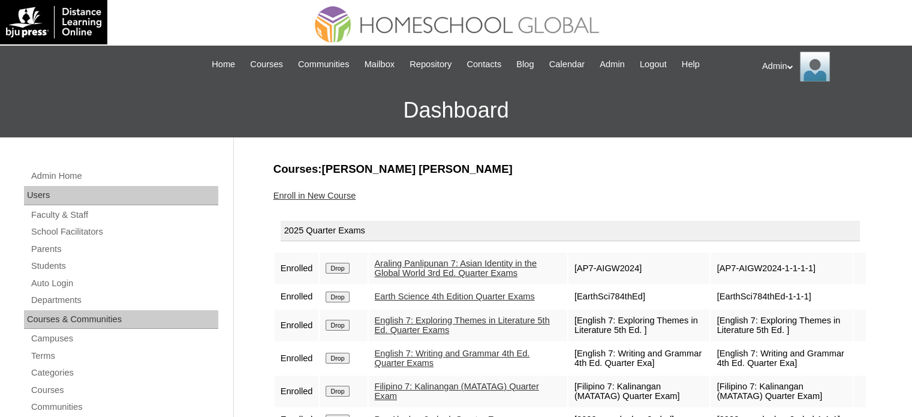
click at [349, 193] on link "Enroll in New Course" at bounding box center [314, 196] width 83 height 10
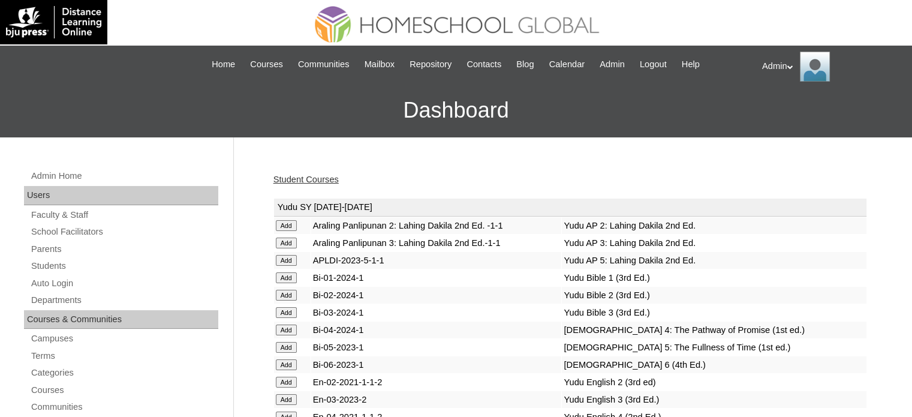
click at [320, 175] on link "Student Courses" at bounding box center [305, 180] width 65 height 10
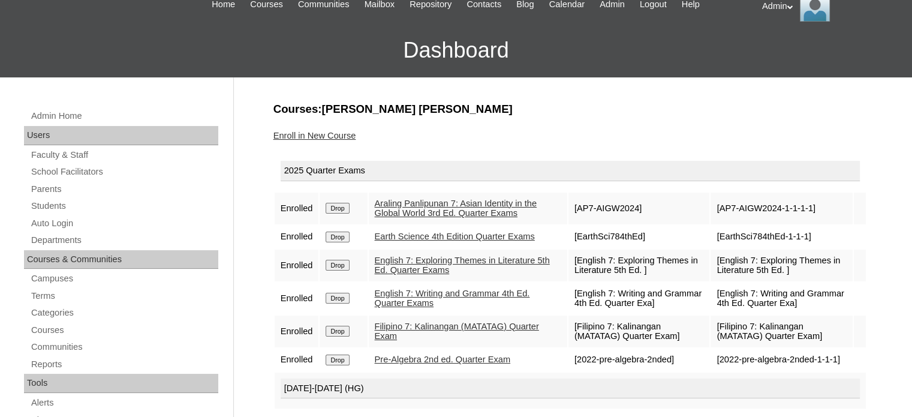
scroll to position [69, 0]
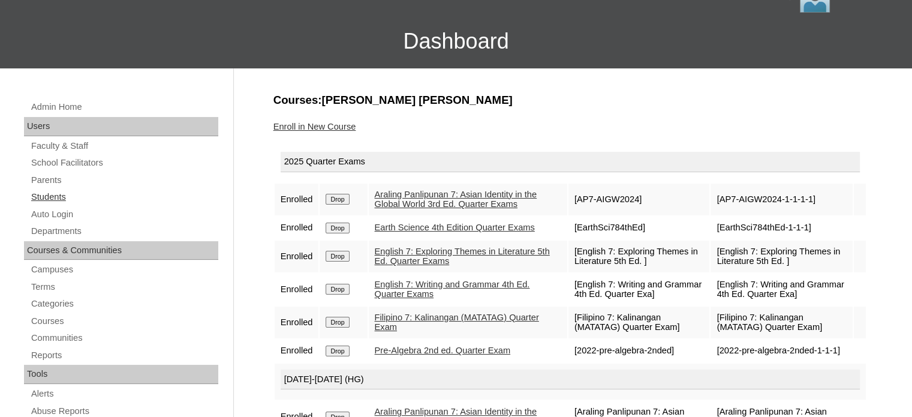
click at [49, 200] on link "Students" at bounding box center [124, 197] width 188 height 15
